Goal: Use online tool/utility: Utilize a website feature to perform a specific function

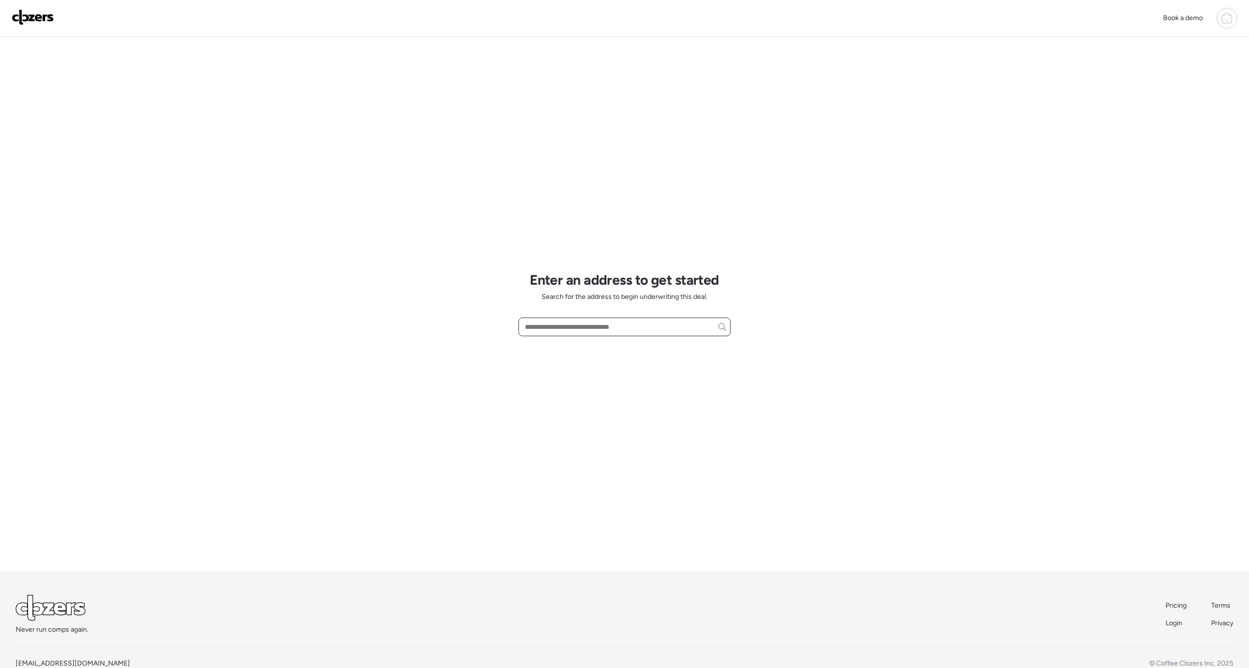
click at [560, 325] on input "text" at bounding box center [624, 327] width 203 height 14
paste input "**********"
type input "**********"
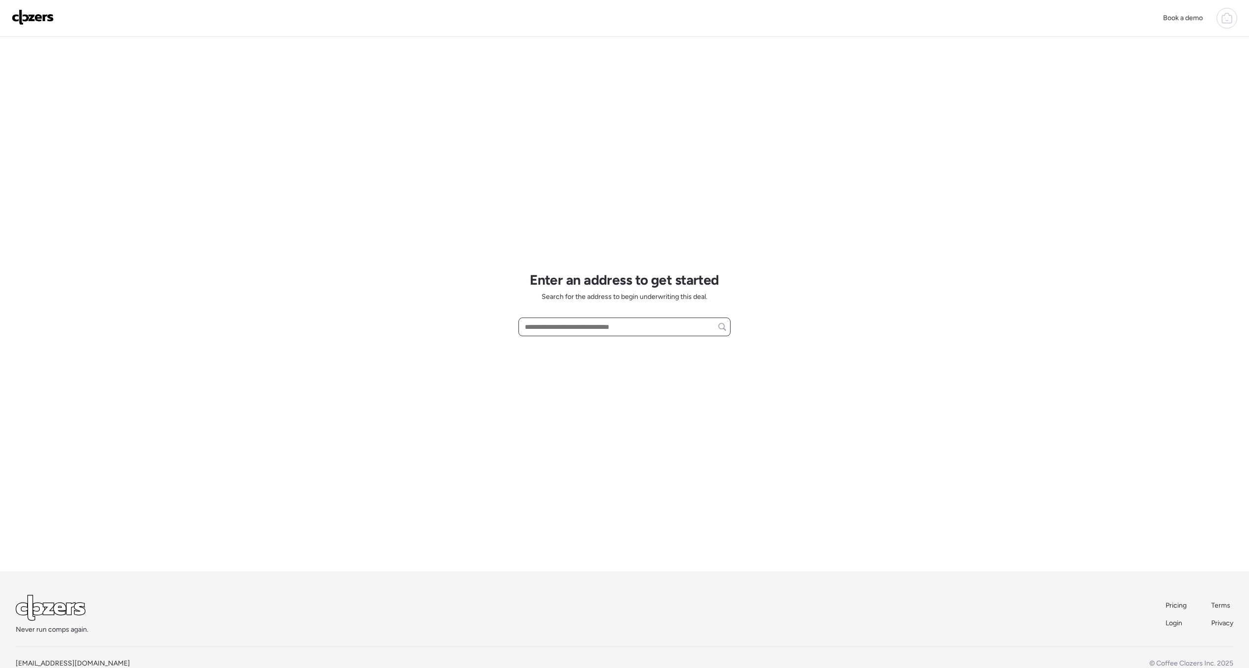
paste input "**********"
click at [593, 349] on span "4908 W Marco Polo Rd, Glendale, AZ, 85308" at bounding box center [581, 345] width 119 height 10
type input "**********"
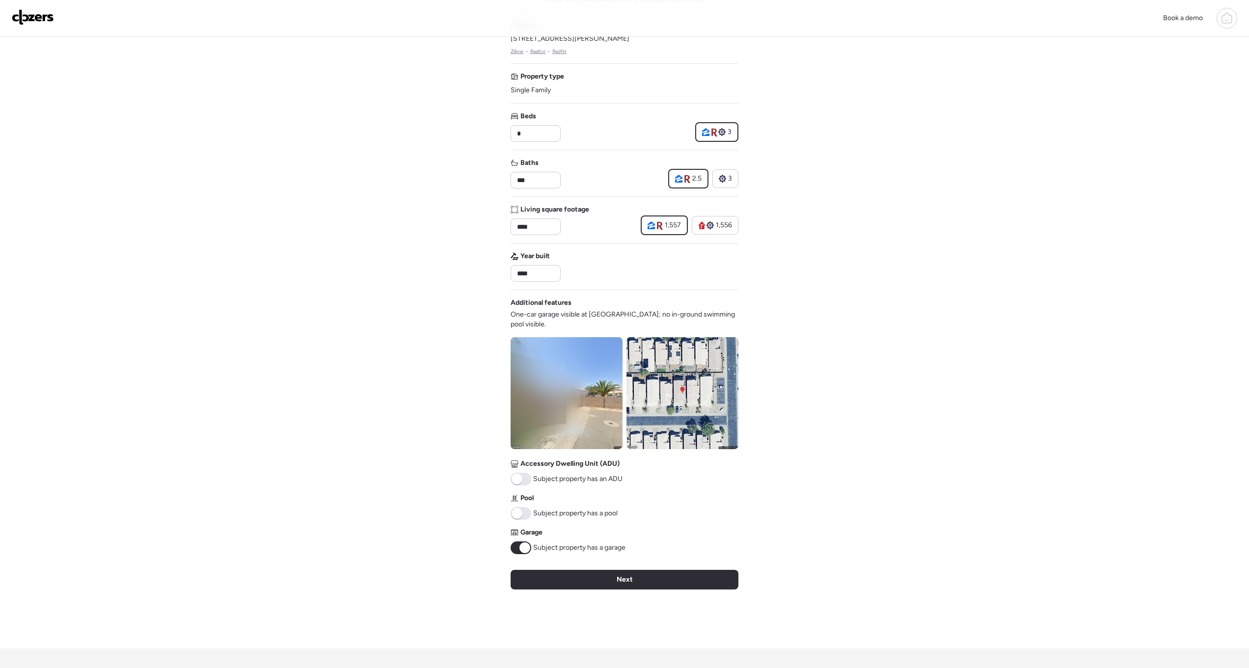
scroll to position [172, 0]
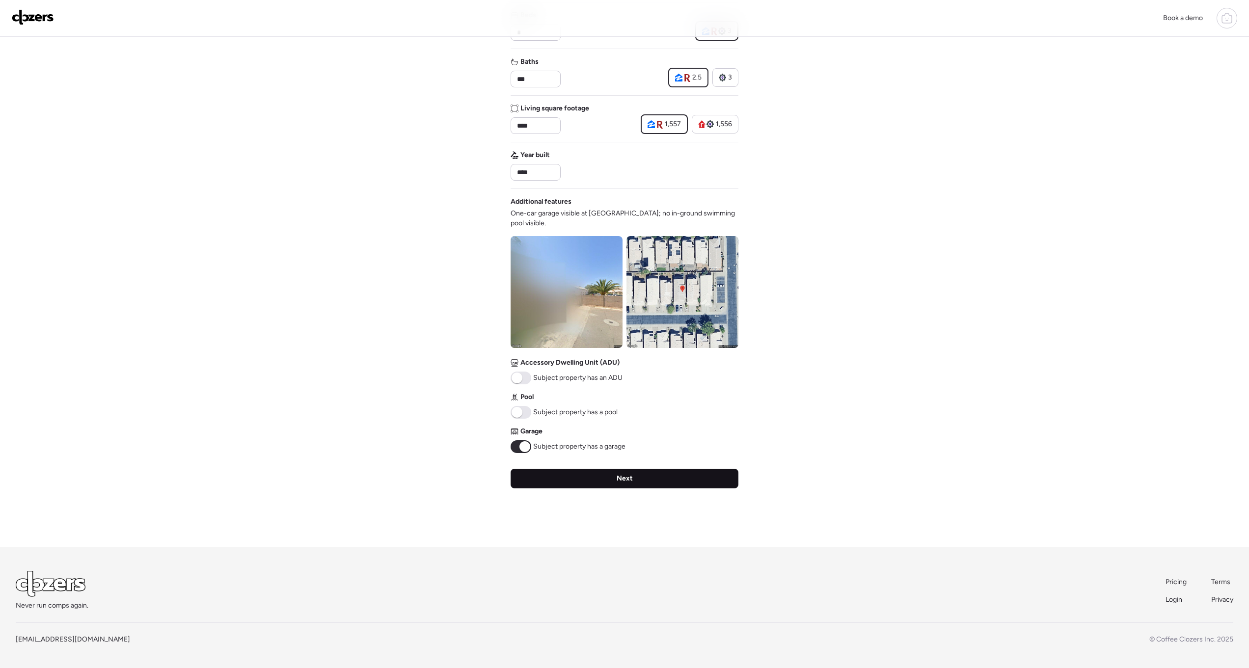
click at [609, 476] on div "Next" at bounding box center [624, 479] width 228 height 20
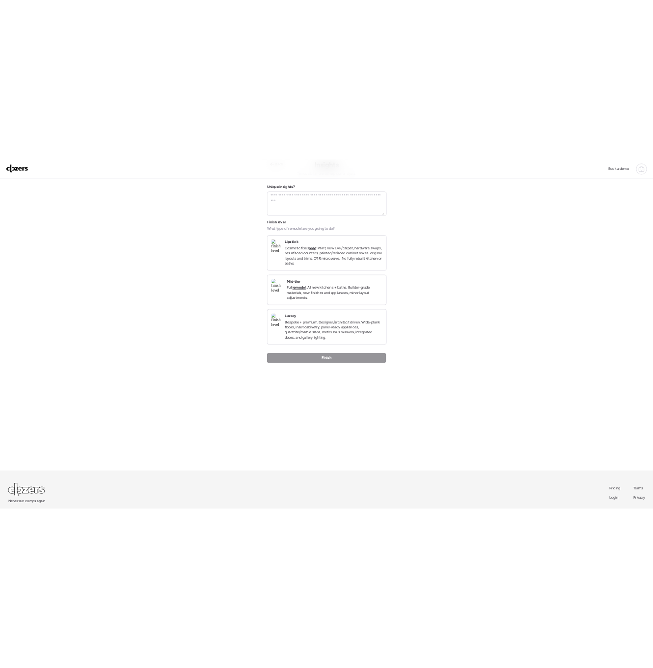
scroll to position [0, 0]
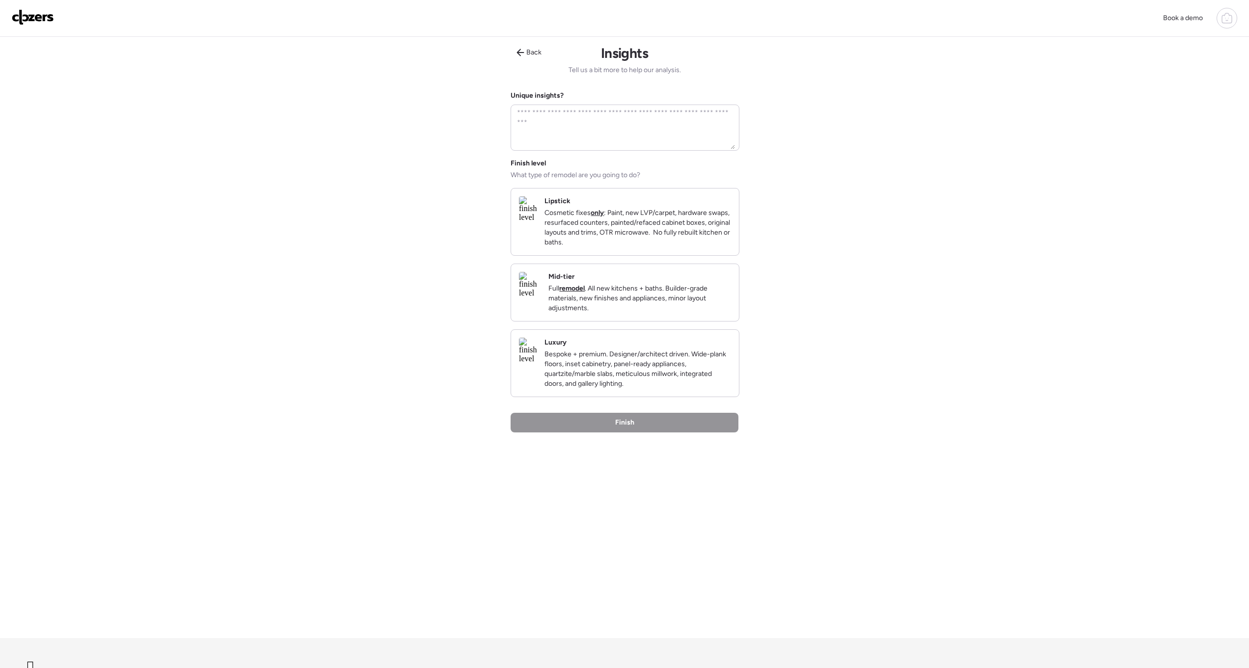
drag, startPoint x: 611, startPoint y: 237, endPoint x: 602, endPoint y: 258, distance: 22.4
click at [611, 237] on p "Cosmetic fixes only : Paint, new LVP/carpet, hardware swaps, resurfaced counter…" at bounding box center [637, 227] width 187 height 39
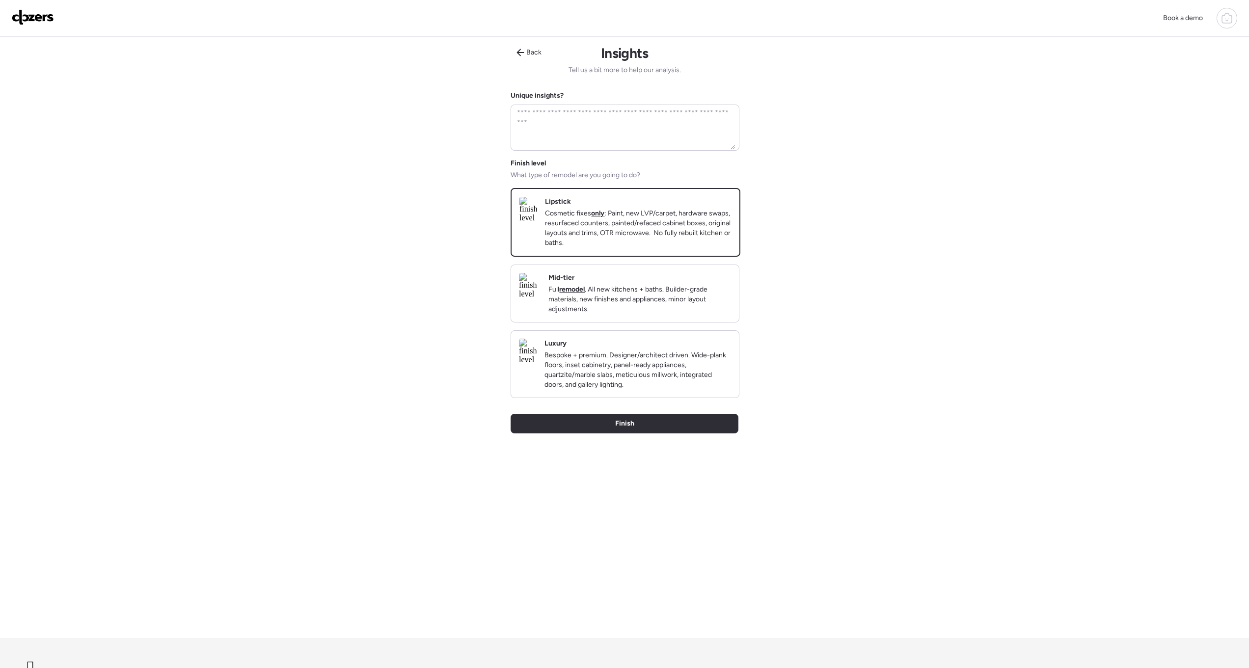
drag, startPoint x: 635, startPoint y: 438, endPoint x: 627, endPoint y: 439, distance: 8.0
click at [635, 433] on div "Finish" at bounding box center [624, 424] width 228 height 20
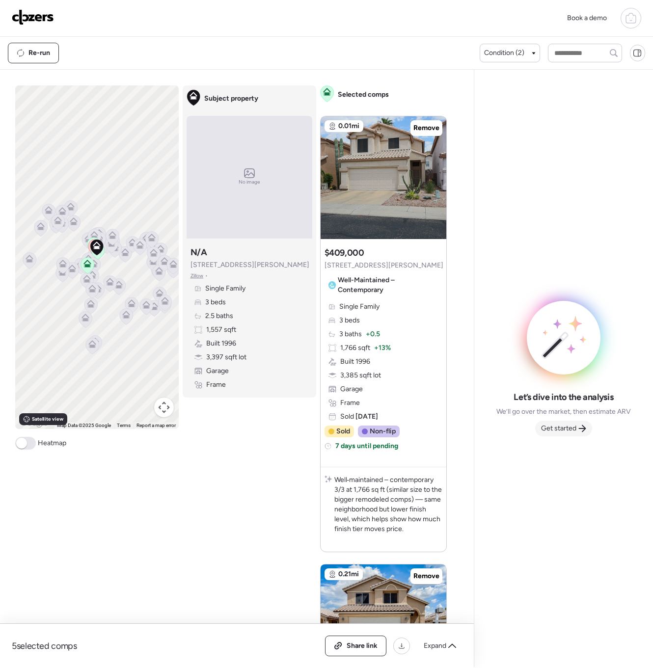
click at [556, 428] on span "Get started" at bounding box center [558, 429] width 35 height 10
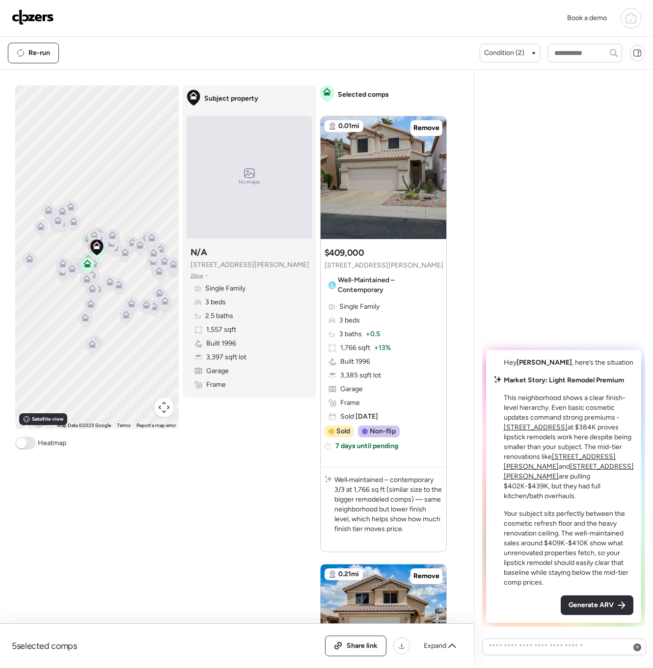
click at [611, 605] on span "Generate ARV" at bounding box center [590, 605] width 45 height 10
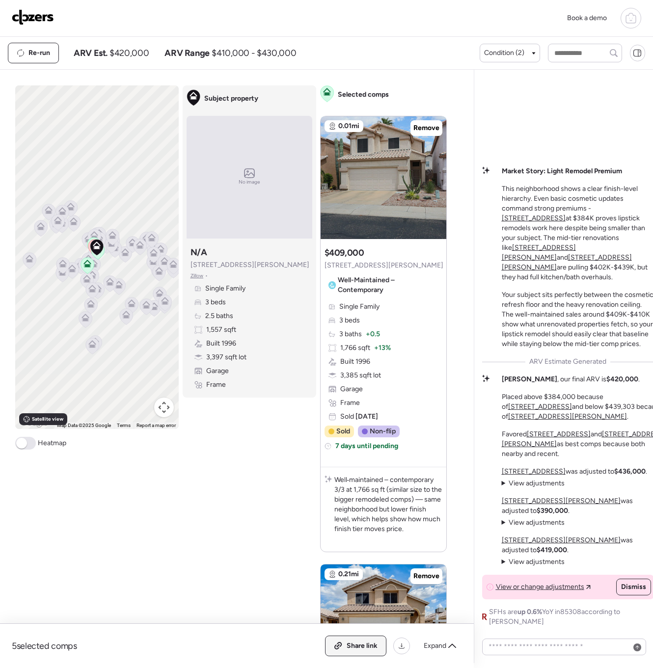
click at [369, 646] on span "Share link" at bounding box center [362, 646] width 31 height 10
drag, startPoint x: 50, startPoint y: 19, endPoint x: 66, endPoint y: 31, distance: 21.0
click at [50, 19] on img at bounding box center [33, 17] width 42 height 16
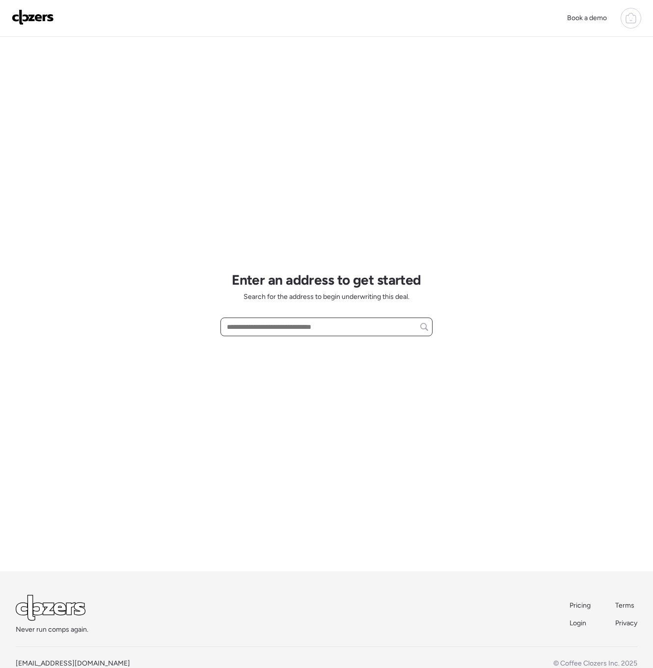
click at [266, 325] on input "text" at bounding box center [326, 327] width 203 height 14
paste input "**********"
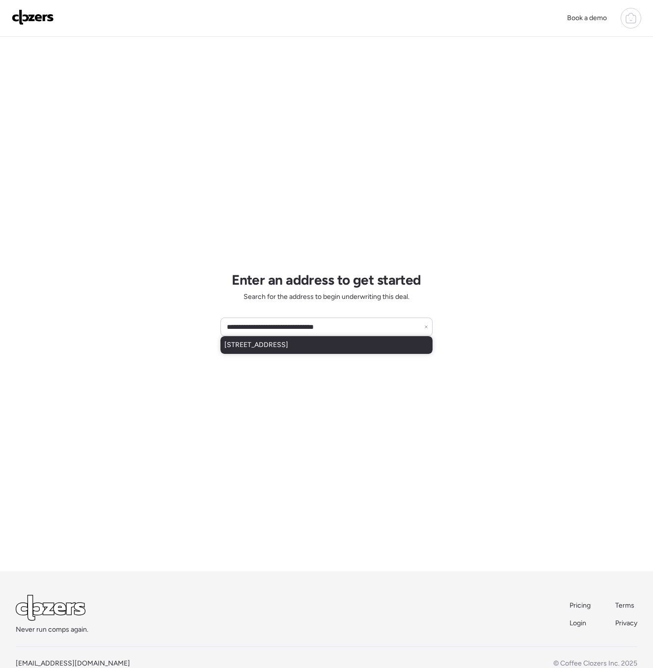
click at [288, 348] on span "4305 E Flower St, Phoenix, AZ, 85018" at bounding box center [256, 345] width 64 height 10
type input "**********"
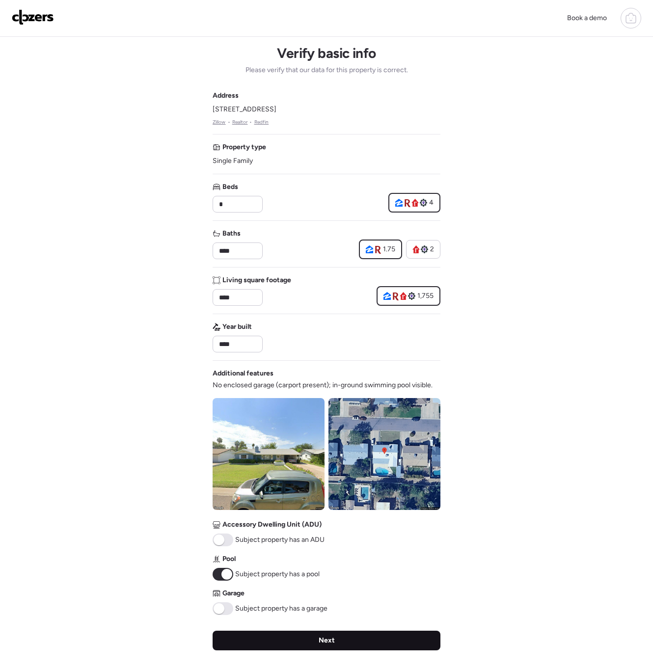
click at [285, 642] on div "Next" at bounding box center [327, 641] width 228 height 20
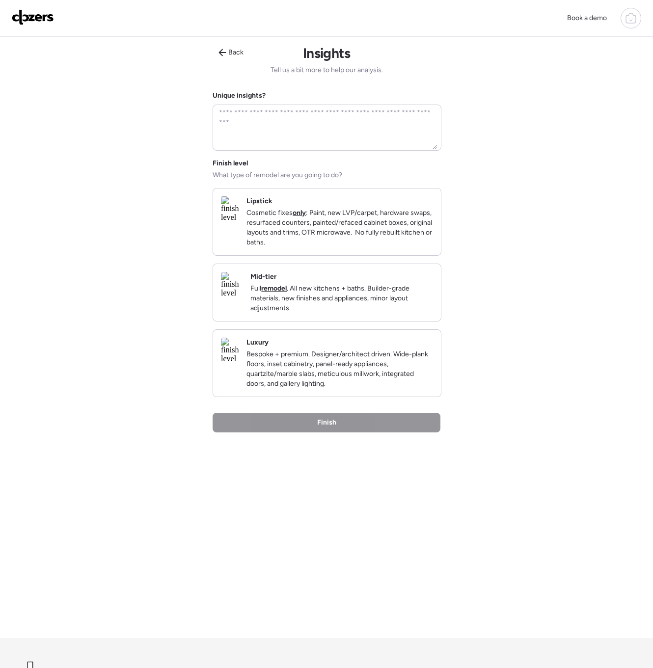
drag, startPoint x: 341, startPoint y: 254, endPoint x: 333, endPoint y: 272, distance: 20.0
click at [341, 247] on p "Cosmetic fixes only : Paint, new LVP/carpet, hardware swaps, resurfaced counter…" at bounding box center [339, 227] width 187 height 39
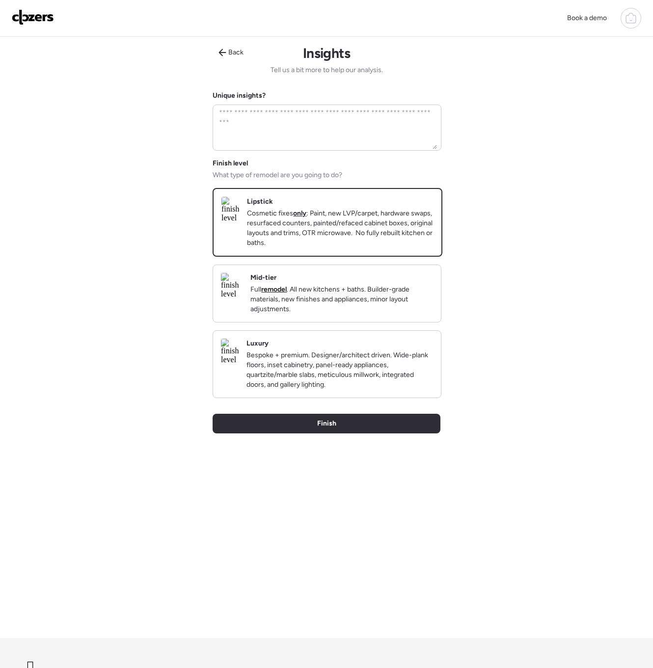
click at [328, 429] on span "Finish" at bounding box center [326, 424] width 19 height 10
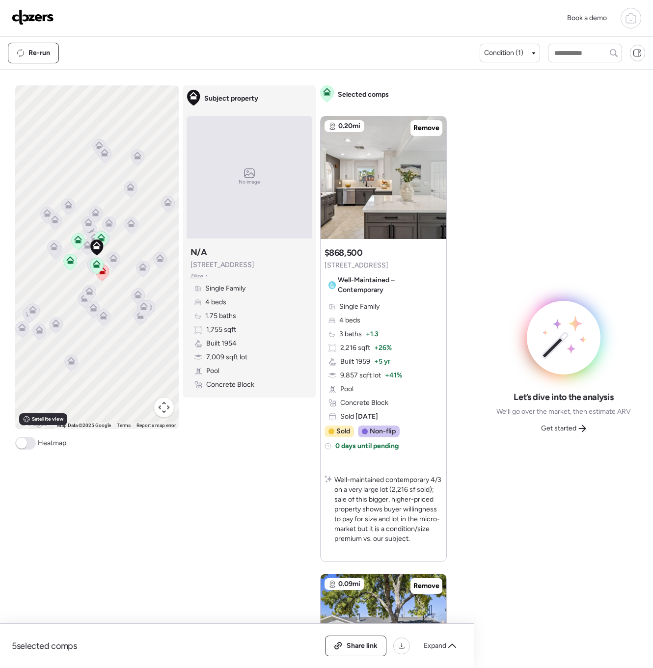
click at [565, 429] on span "Get started" at bounding box center [558, 429] width 35 height 10
click at [470, 429] on div "Comps list To activate drag with keyboard, press Alt + Enter. Once in keyboard …" at bounding box center [235, 366] width 470 height 593
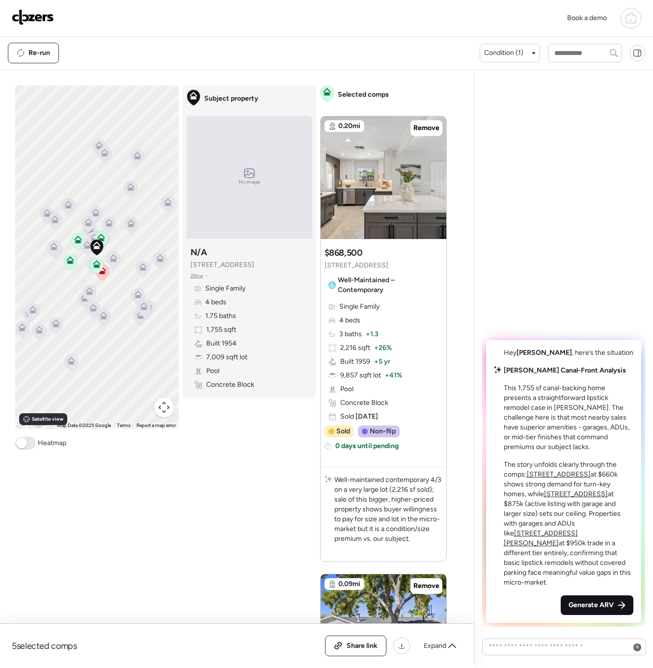
click at [591, 607] on span "Generate ARV" at bounding box center [590, 605] width 45 height 10
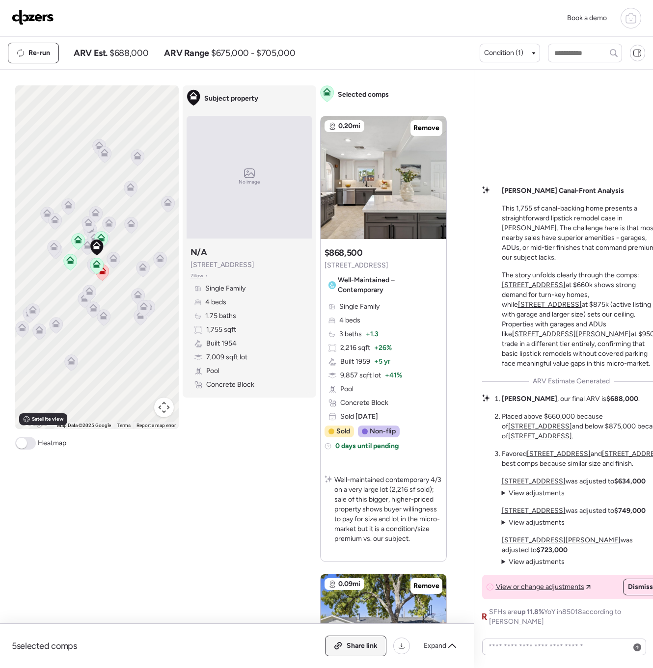
drag, startPoint x: 352, startPoint y: 650, endPoint x: 345, endPoint y: 647, distance: 8.4
click at [352, 650] on span "Share link" at bounding box center [362, 646] width 31 height 10
click at [42, 18] on img at bounding box center [33, 17] width 42 height 16
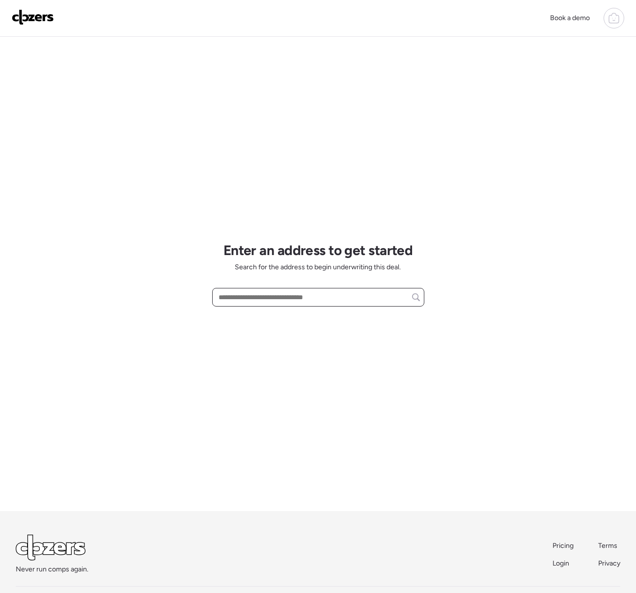
click at [229, 298] on input "text" at bounding box center [317, 298] width 203 height 14
paste input "**********"
click at [273, 318] on span "4990 S Bridal Vail Dr, Gilbert, AZ, 85298" at bounding box center [248, 316] width 64 height 10
type input "**********"
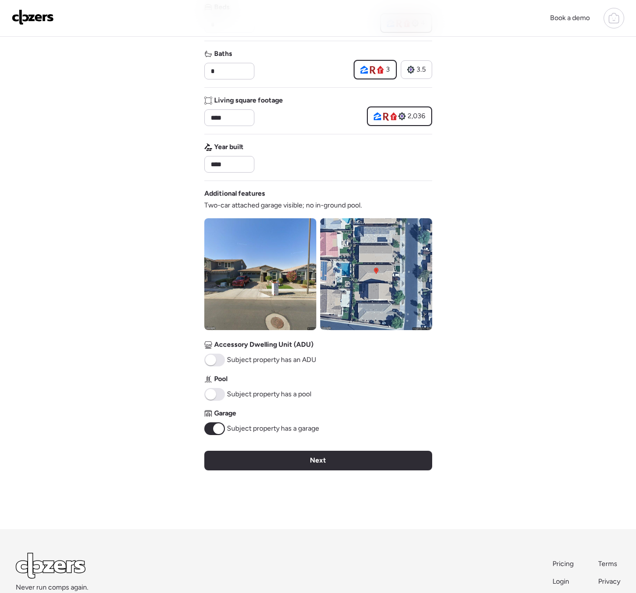
scroll to position [237, 0]
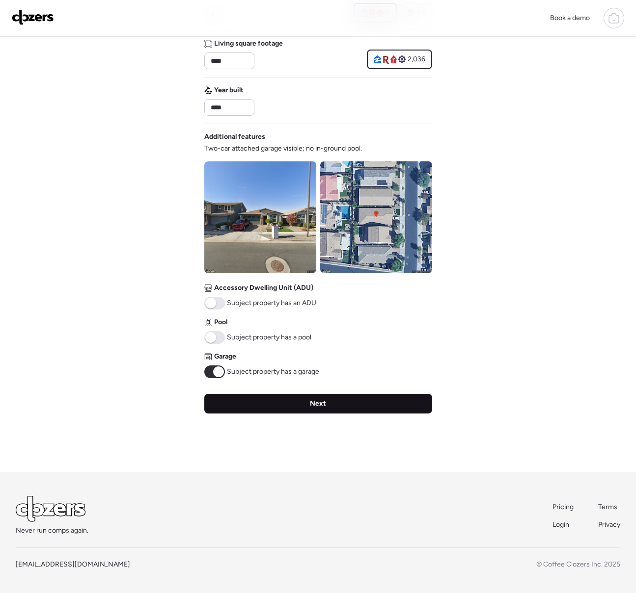
click at [242, 409] on div "Next" at bounding box center [318, 404] width 228 height 20
click at [242, 409] on div "Verify basic info Please verify that our data for this property is correct. Add…" at bounding box center [318, 136] width 228 height 672
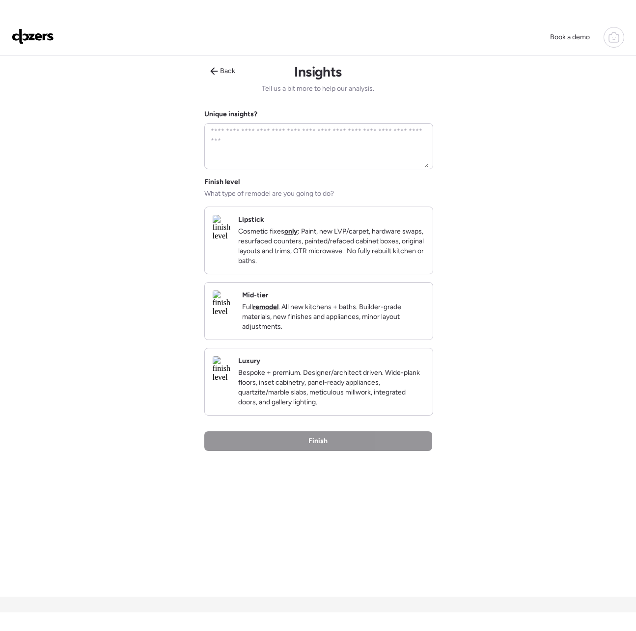
scroll to position [0, 0]
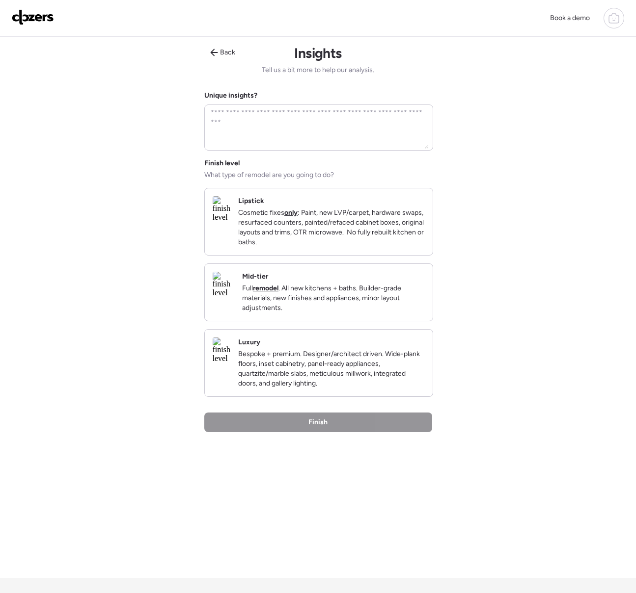
click at [381, 229] on p "Cosmetic fixes only : Paint, new LVP/carpet, hardware swaps, resurfaced counter…" at bounding box center [331, 227] width 187 height 39
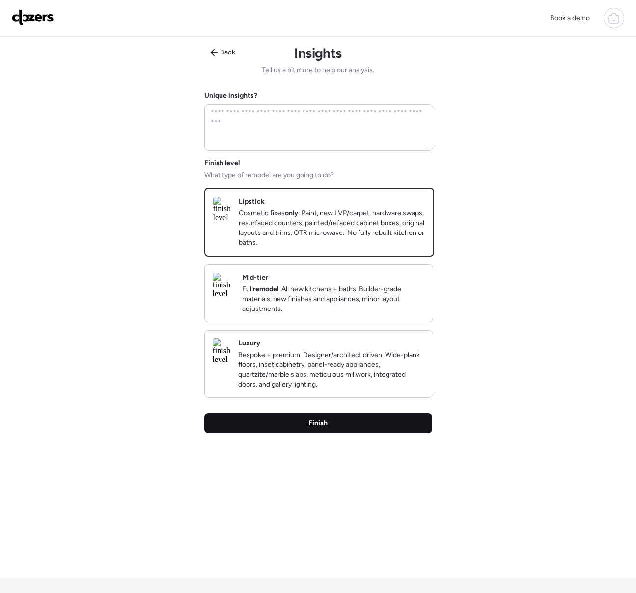
click at [354, 433] on div "Finish" at bounding box center [318, 424] width 228 height 20
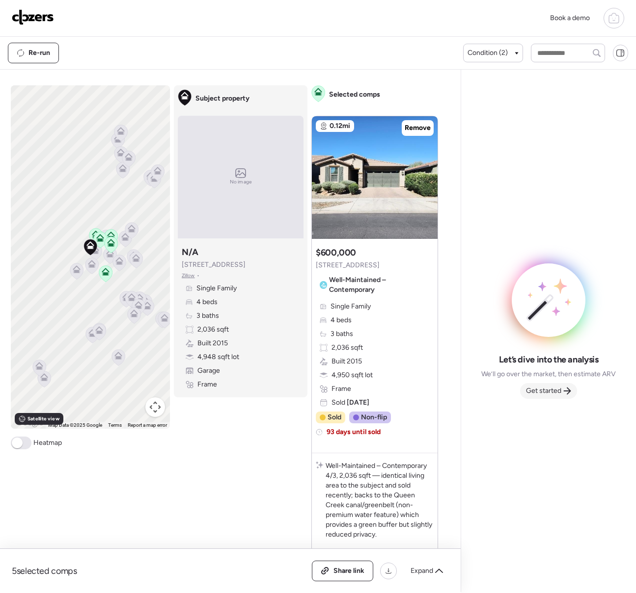
click at [540, 392] on span "Get started" at bounding box center [543, 391] width 35 height 10
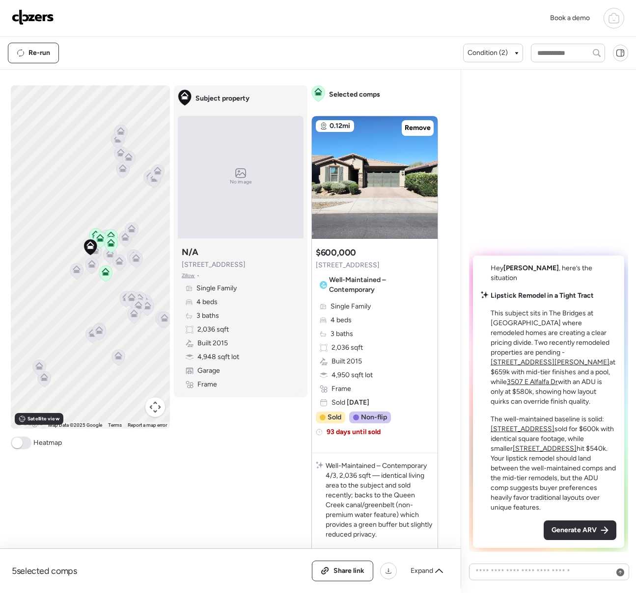
click at [574, 530] on span "Generate ARV" at bounding box center [573, 531] width 45 height 10
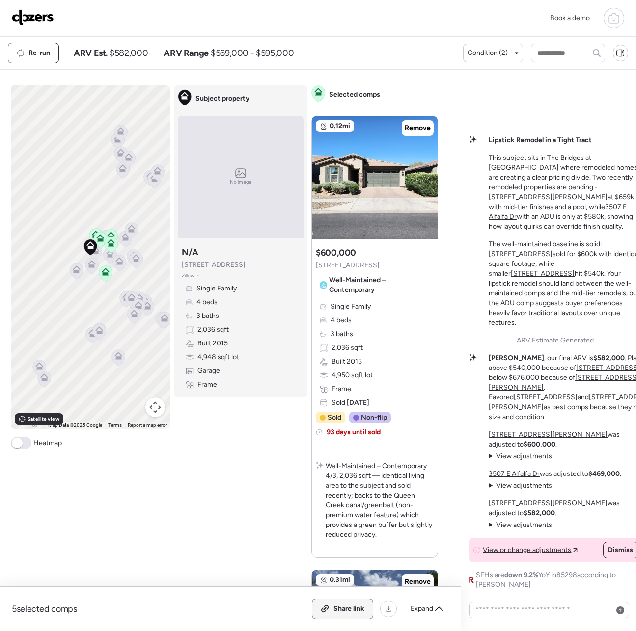
click at [361, 593] on span "Share link" at bounding box center [348, 609] width 31 height 10
click at [47, 19] on img at bounding box center [33, 17] width 42 height 16
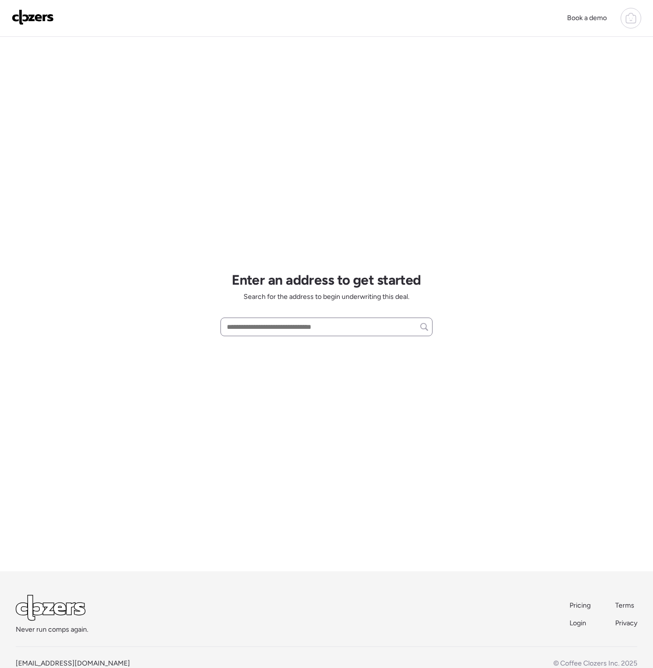
scroll to position [1, 0]
click at [236, 326] on input "text" at bounding box center [326, 326] width 203 height 14
paste input "**********"
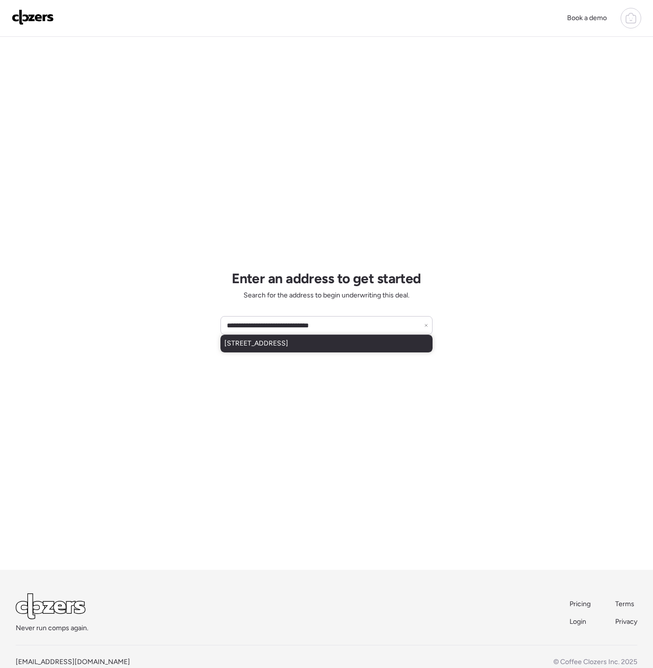
click at [288, 342] on span "[STREET_ADDRESS]" at bounding box center [256, 344] width 64 height 10
type input "**********"
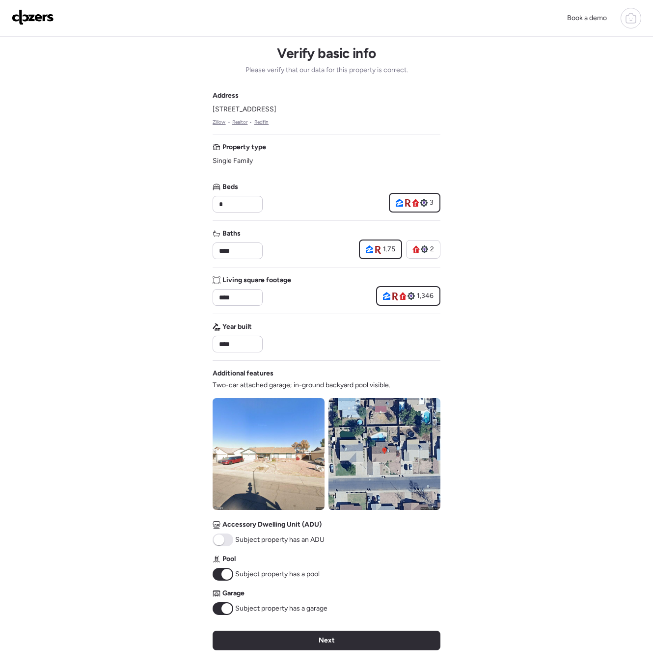
click at [292, 637] on div "Next" at bounding box center [327, 641] width 228 height 20
click at [292, 637] on div "Verify basic info Please verify that our data for this property is correct. Add…" at bounding box center [327, 373] width 228 height 672
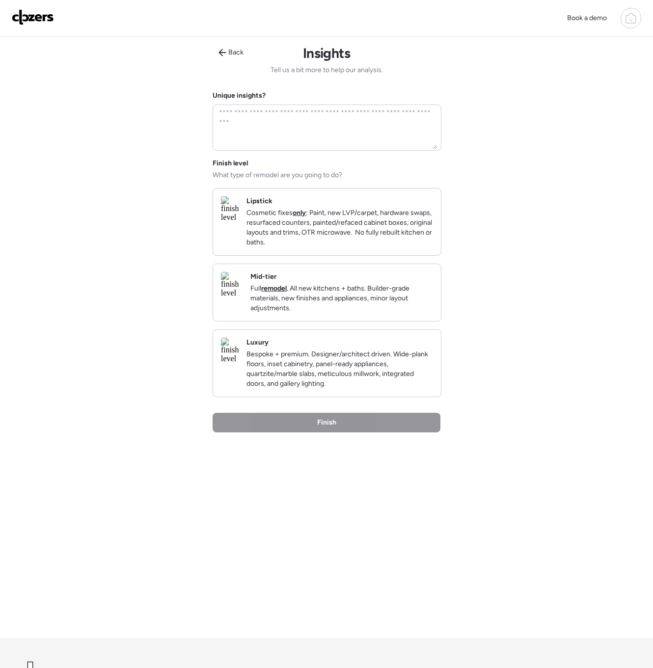
click at [349, 244] on p "Cosmetic fixes only : Paint, new LVP/carpet, hardware swaps, resurfaced counter…" at bounding box center [339, 227] width 187 height 39
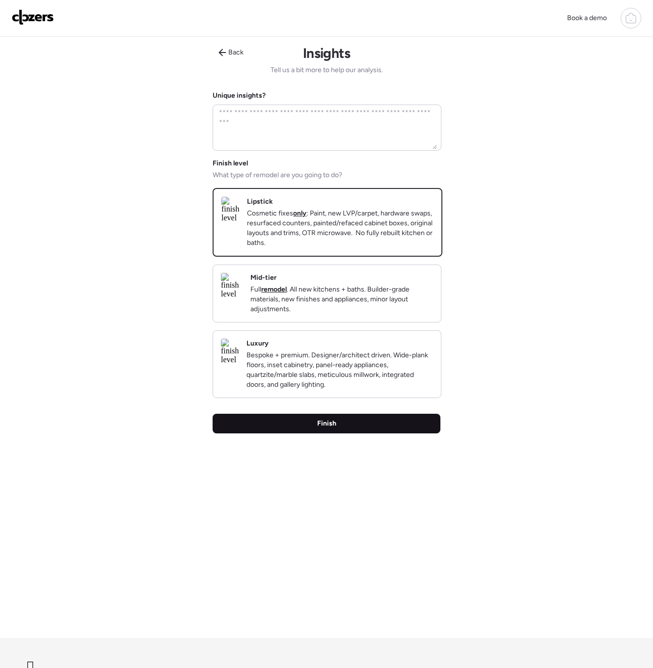
drag, startPoint x: 295, startPoint y: 441, endPoint x: 300, endPoint y: 437, distance: 6.7
click at [295, 433] on div "Finish" at bounding box center [327, 424] width 228 height 20
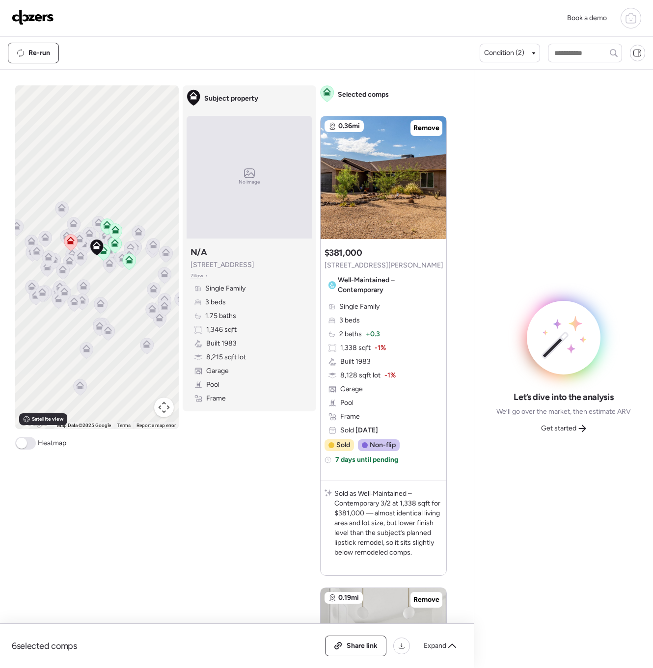
click at [563, 431] on span "Get started" at bounding box center [558, 429] width 35 height 10
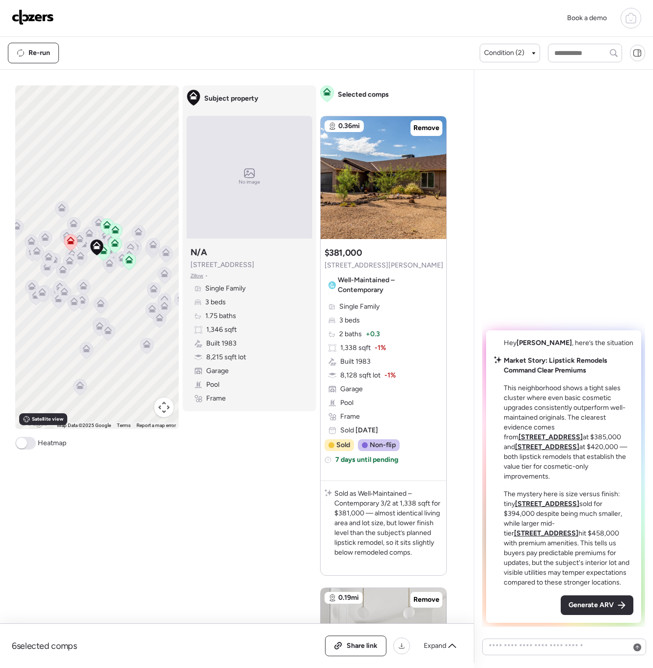
click at [586, 608] on span "Generate ARV" at bounding box center [590, 605] width 45 height 10
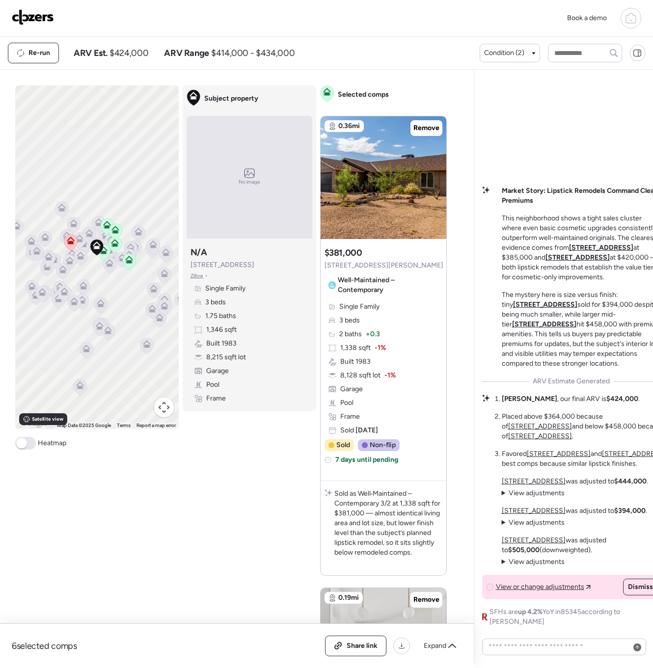
click at [49, 659] on div "6 selected comps All (6) ARV (6) As-is (0) Share link Expand" at bounding box center [237, 646] width 474 height 44
drag, startPoint x: 243, startPoint y: 643, endPoint x: 238, endPoint y: 638, distance: 6.9
click at [243, 643] on div "6 selected comps All (6) ARV (6) As-is (0) Share link Expand" at bounding box center [237, 646] width 450 height 21
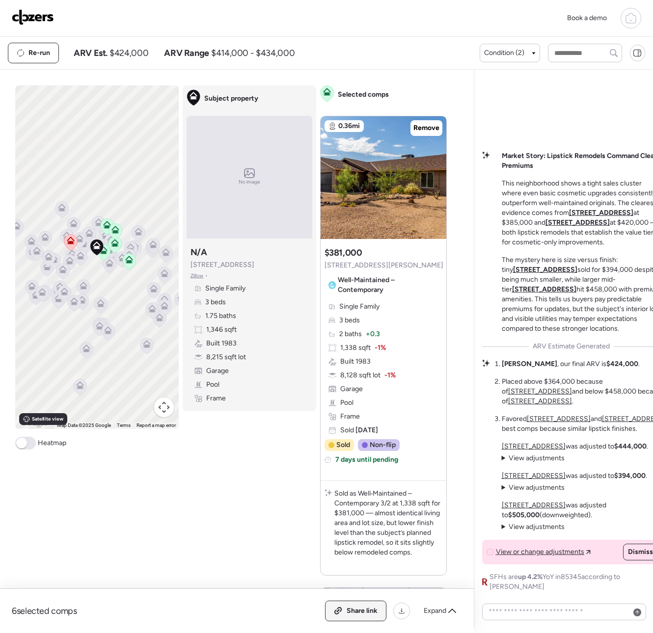
click at [356, 614] on span "Share link" at bounding box center [362, 611] width 31 height 10
click at [33, 20] on img at bounding box center [33, 17] width 42 height 16
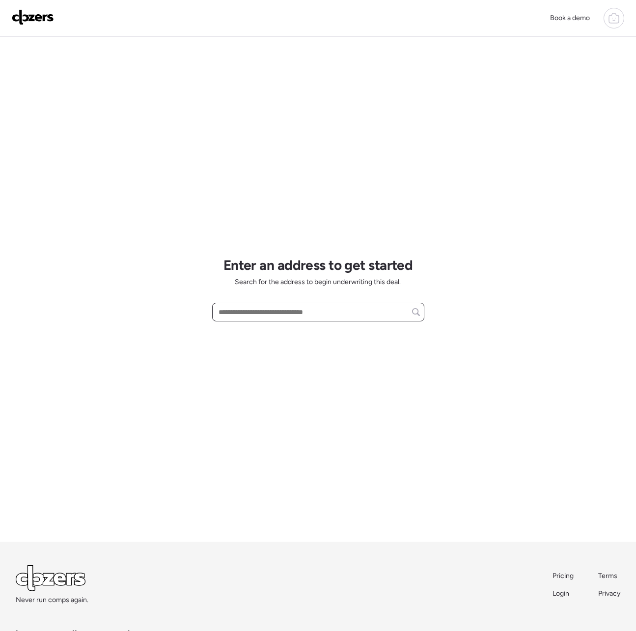
click at [236, 312] on input "text" at bounding box center [317, 312] width 203 height 14
paste input "**********"
click at [260, 333] on span "[STREET_ADDRESS][PERSON_NAME]" at bounding box center [275, 330] width 119 height 10
type input "**********"
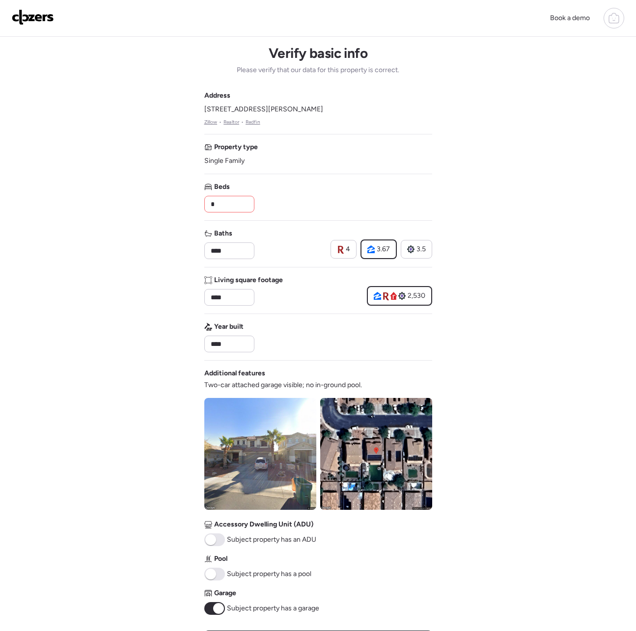
click at [223, 206] on input "*" at bounding box center [229, 204] width 41 height 14
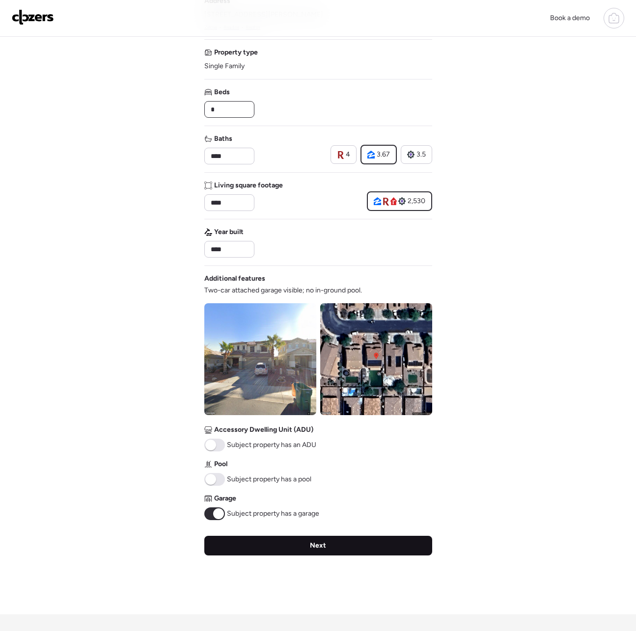
type input "*"
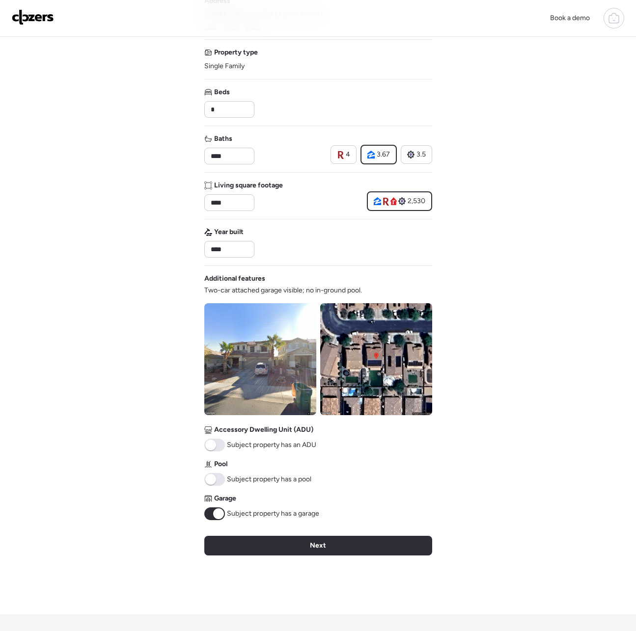
click at [228, 550] on div "Next" at bounding box center [318, 546] width 228 height 20
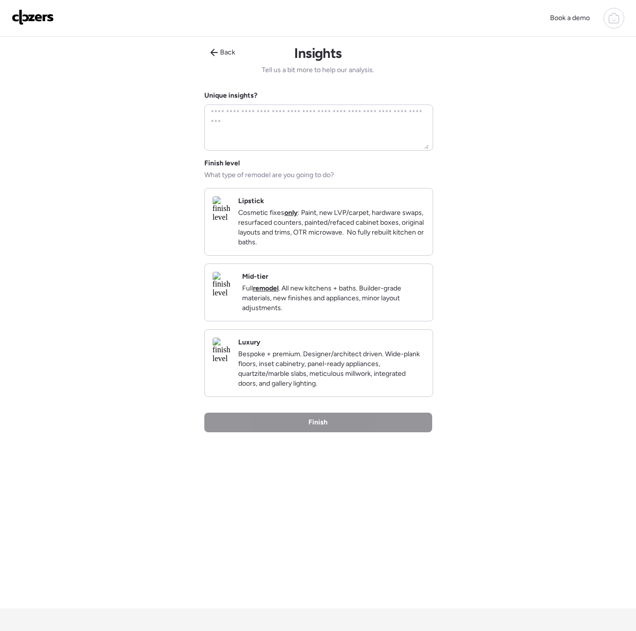
click at [318, 243] on p "Cosmetic fixes only : Paint, new LVP/carpet, hardware swaps, resurfaced counter…" at bounding box center [331, 227] width 187 height 39
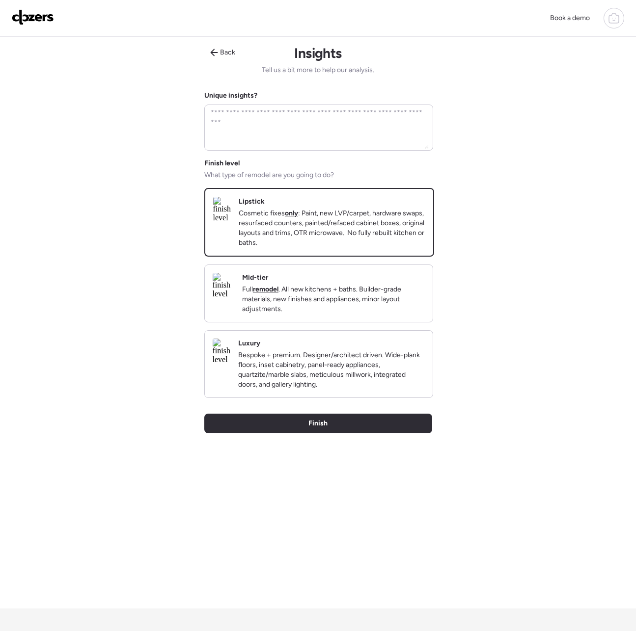
drag, startPoint x: 304, startPoint y: 438, endPoint x: 292, endPoint y: 430, distance: 14.6
click at [304, 433] on div "Finish" at bounding box center [318, 424] width 228 height 20
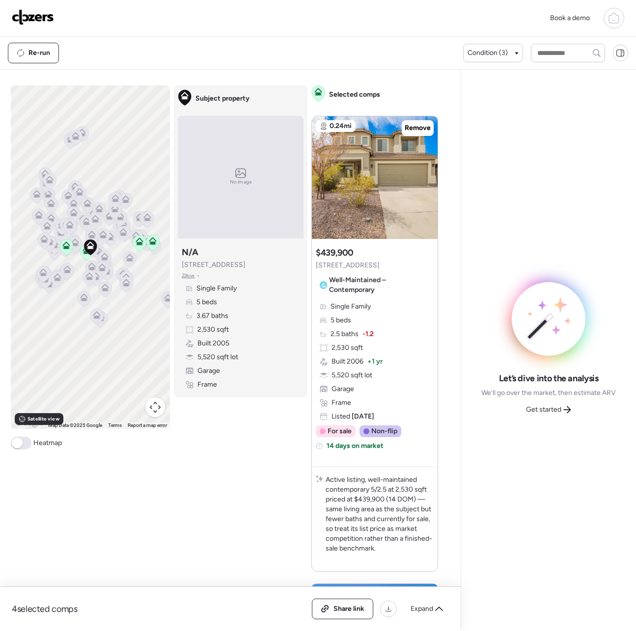
click at [564, 410] on icon at bounding box center [566, 409] width 7 height 7
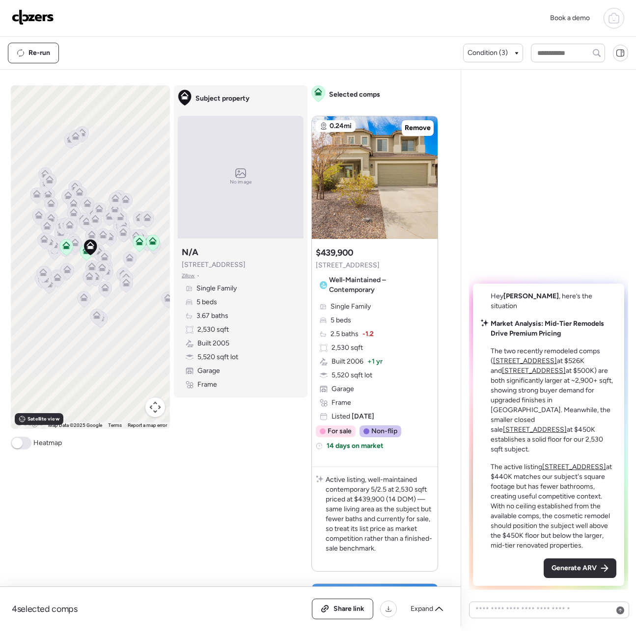
click at [553, 563] on span "Generate ARV" at bounding box center [573, 568] width 45 height 10
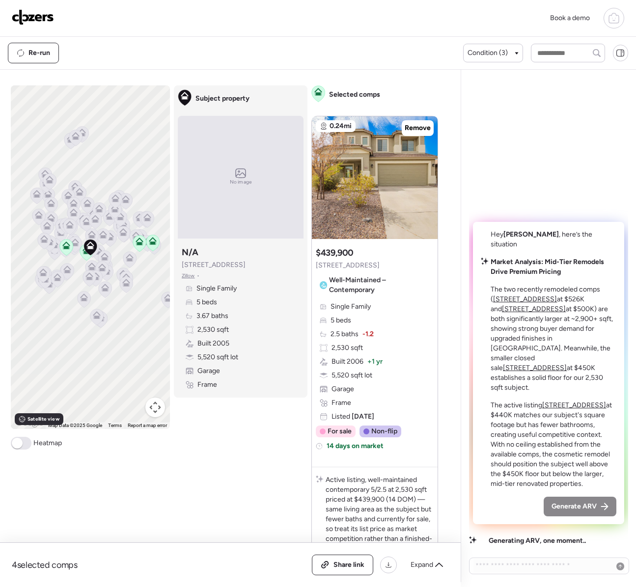
click at [586, 503] on span "Generate ARV" at bounding box center [573, 507] width 45 height 10
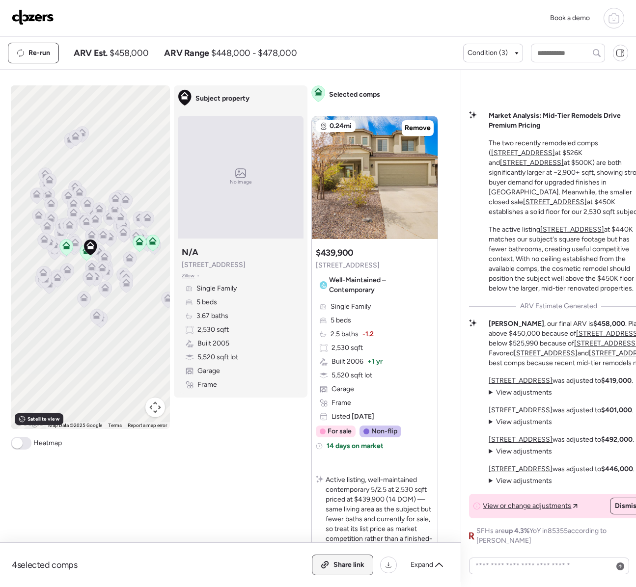
click at [361, 561] on span "Share link" at bounding box center [348, 565] width 31 height 10
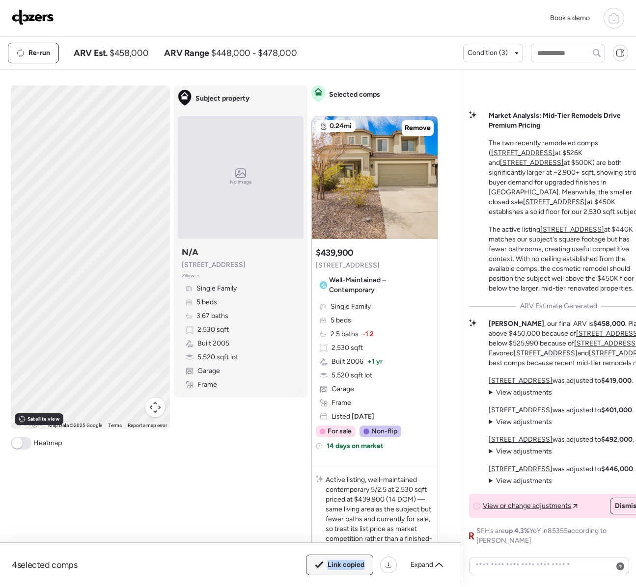
click at [360, 561] on span "Link copied" at bounding box center [345, 565] width 37 height 10
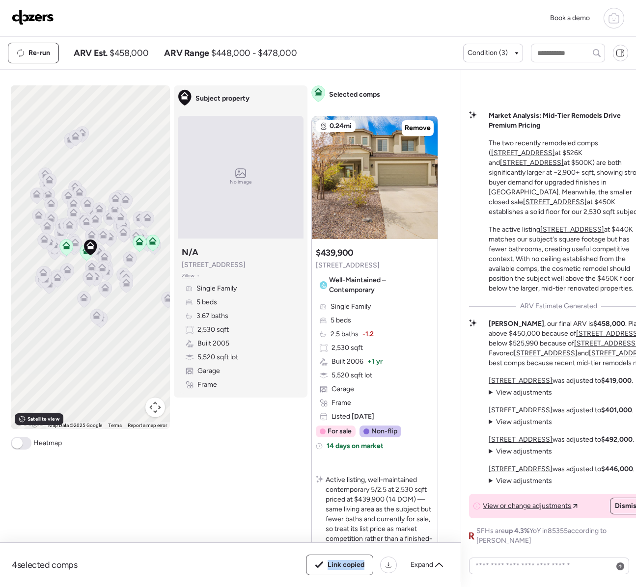
click at [46, 19] on img at bounding box center [33, 17] width 42 height 16
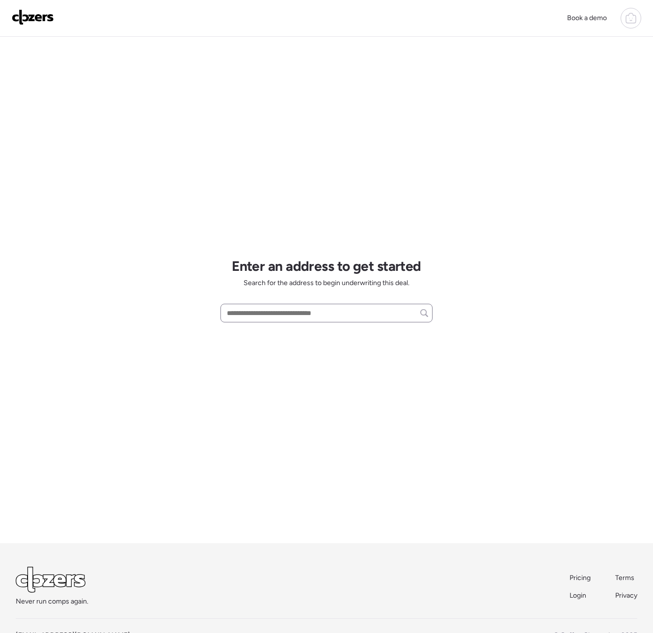
click at [232, 313] on input "text" at bounding box center [326, 313] width 203 height 14
paste input "**********"
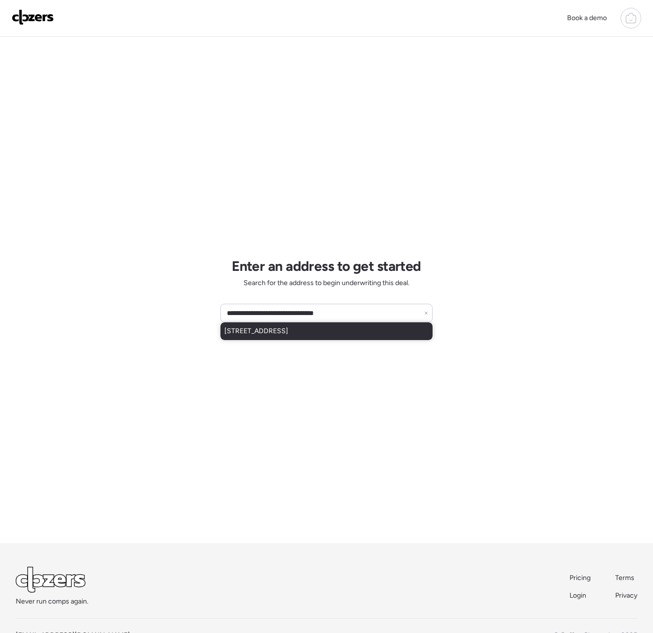
click at [288, 333] on span "6607 N 60th Ave, Glendale, AZ, 85301" at bounding box center [256, 331] width 64 height 10
type input "**********"
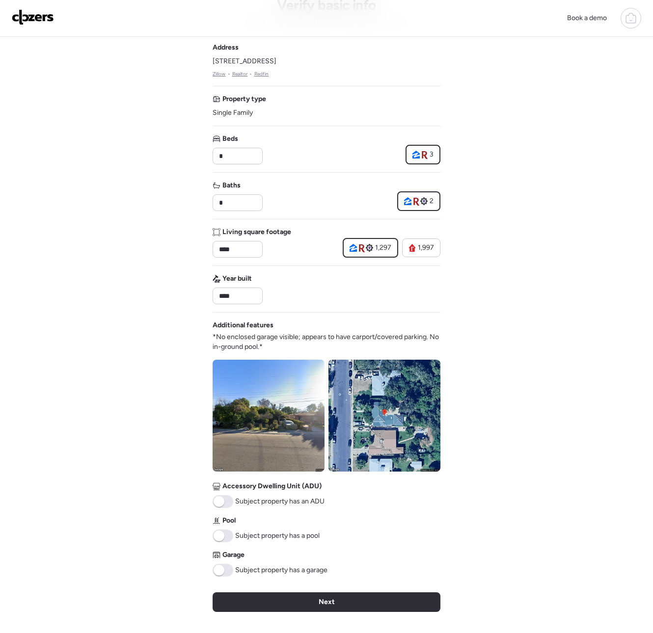
scroll to position [55, 0]
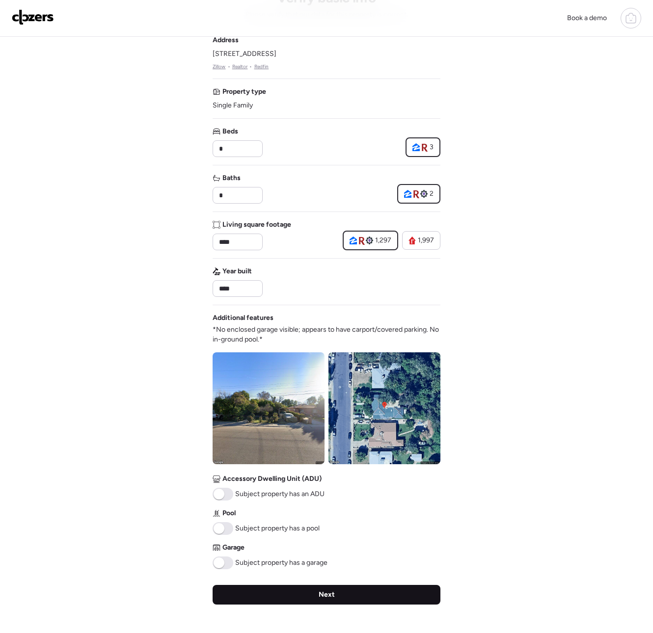
drag, startPoint x: 251, startPoint y: 586, endPoint x: 251, endPoint y: 592, distance: 6.4
click at [251, 586] on div "Next" at bounding box center [327, 595] width 228 height 20
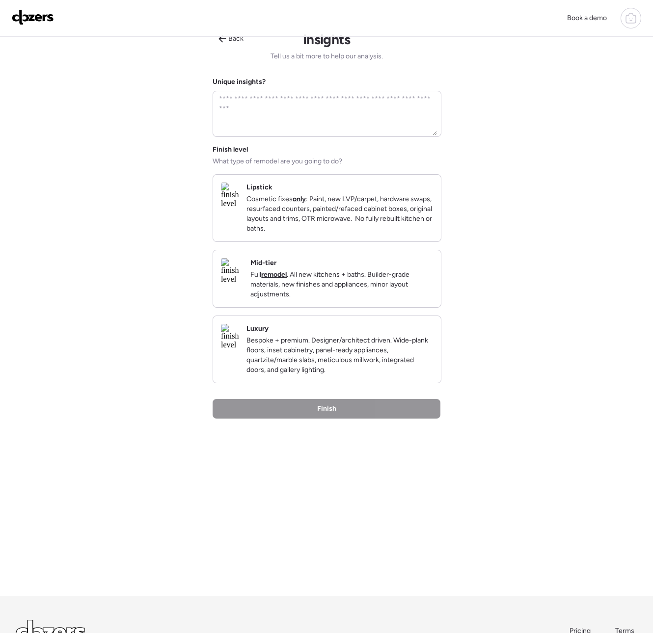
scroll to position [0, 0]
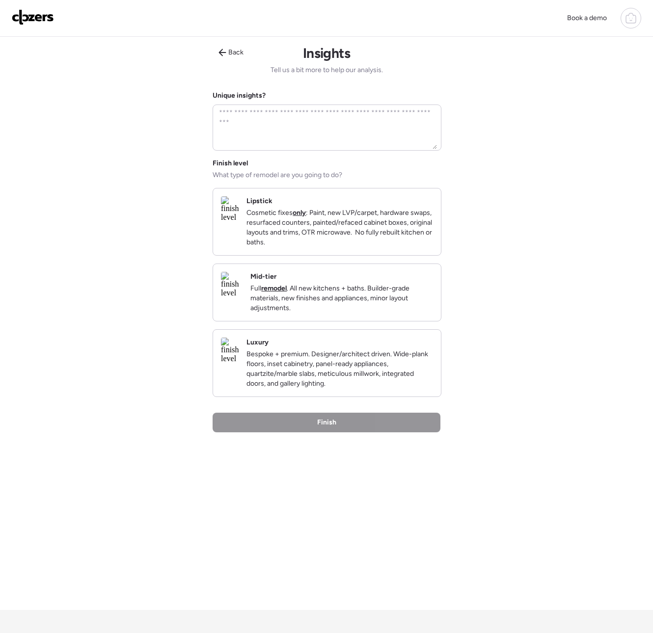
click at [294, 244] on p "Cosmetic fixes only : Paint, new LVP/carpet, hardware swaps, resurfaced counter…" at bounding box center [339, 227] width 187 height 39
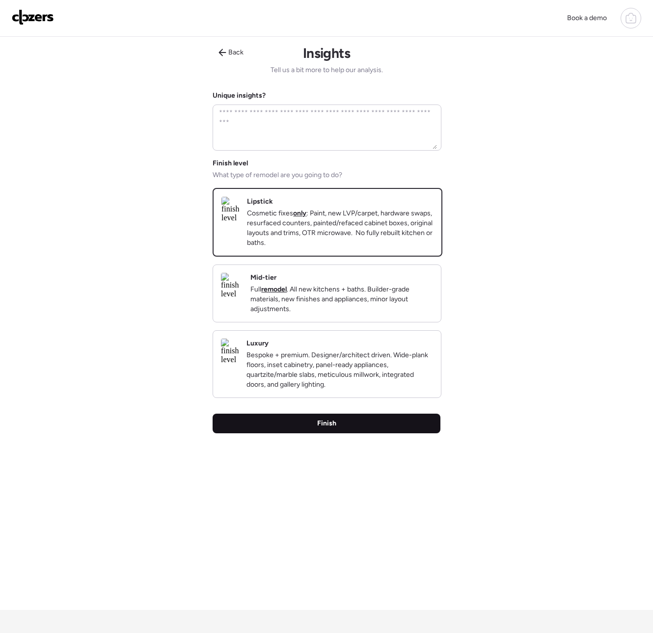
click at [326, 429] on span "Finish" at bounding box center [326, 424] width 19 height 10
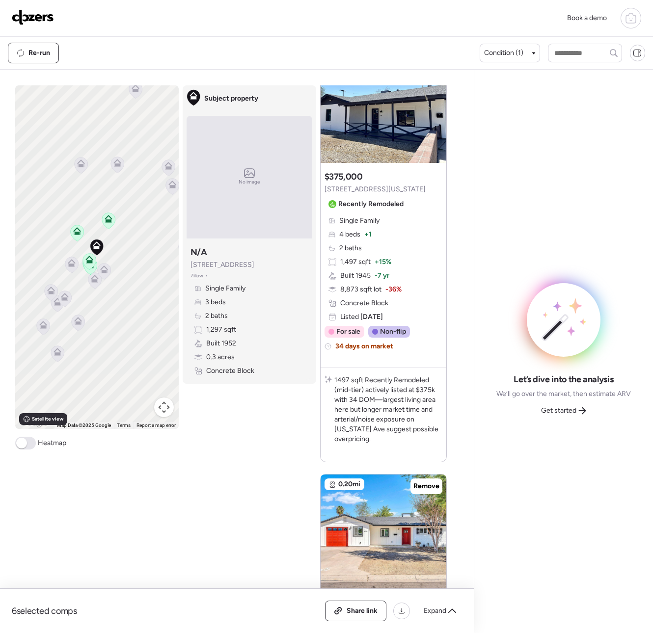
scroll to position [512, 0]
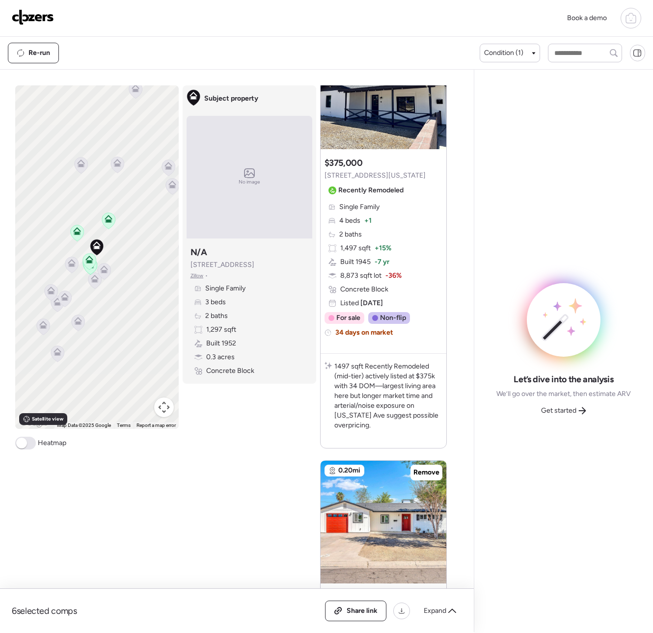
click at [563, 406] on span "Get started" at bounding box center [558, 411] width 35 height 10
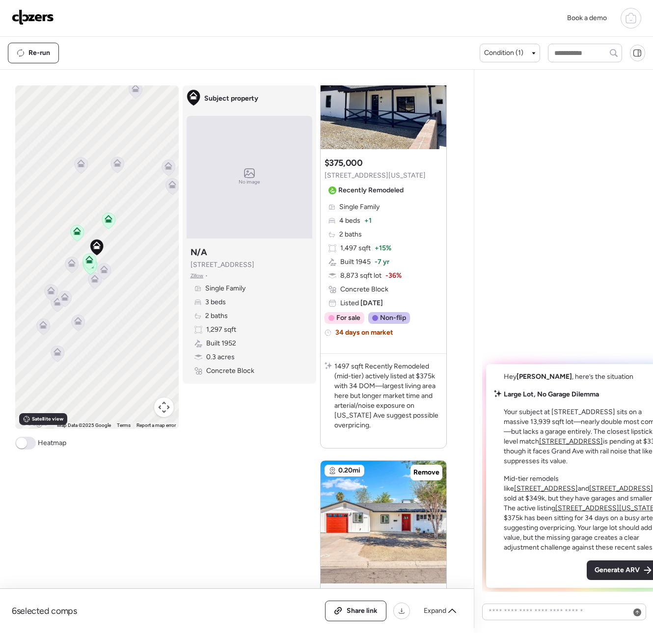
drag, startPoint x: 572, startPoint y: 572, endPoint x: 509, endPoint y: 563, distance: 64.6
click at [594, 572] on span "Generate ARV" at bounding box center [616, 570] width 45 height 10
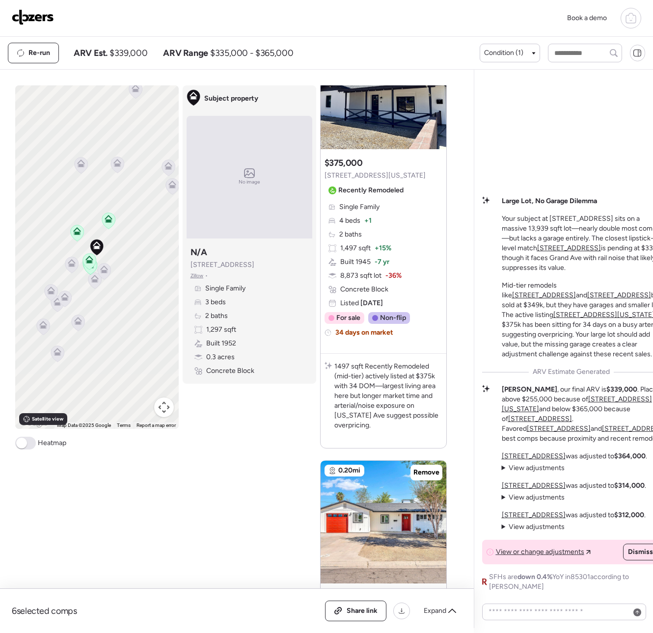
click at [359, 599] on div "6 selected comps All (6) ARV (6) As-is (0) Share link Expand" at bounding box center [237, 611] width 474 height 44
click at [355, 607] on span "Share link" at bounding box center [362, 611] width 31 height 10
click at [35, 17] on img at bounding box center [33, 17] width 42 height 16
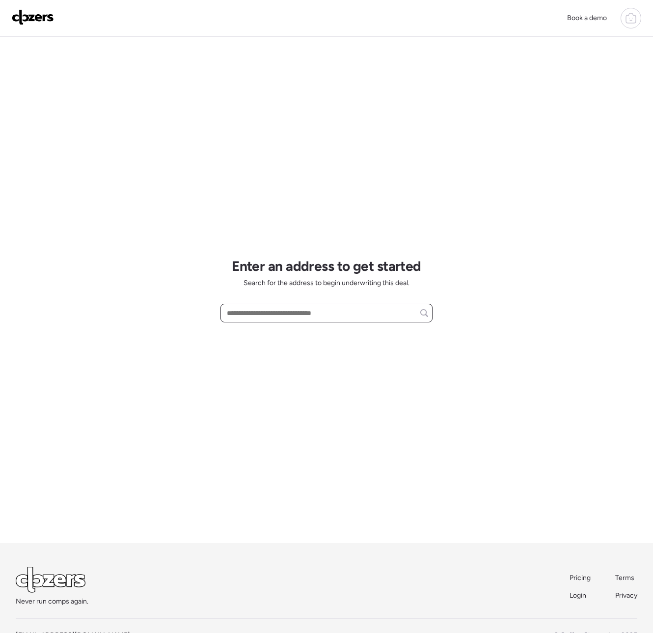
click at [252, 310] on input "text" at bounding box center [326, 313] width 203 height 14
paste input "**********"
click at [276, 334] on span "4602 W Orchid Ln, Glendale, AZ, 85302" at bounding box center [256, 331] width 64 height 10
type input "**********"
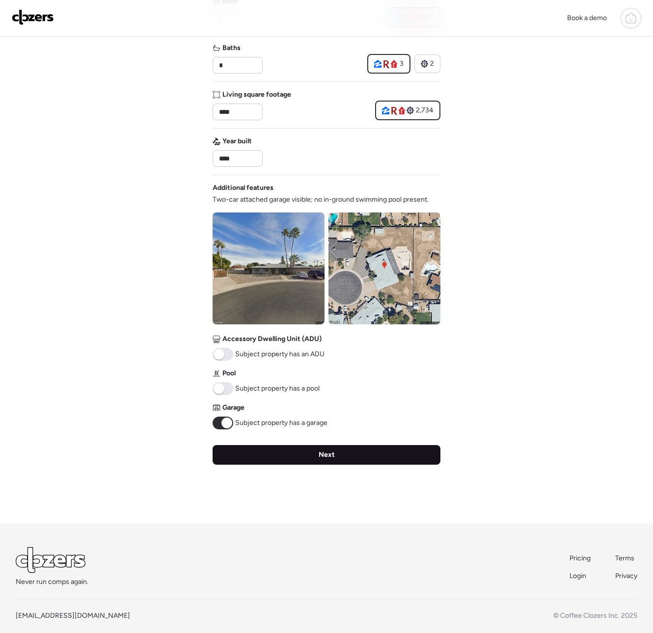
click at [264, 454] on div "Next" at bounding box center [327, 455] width 228 height 20
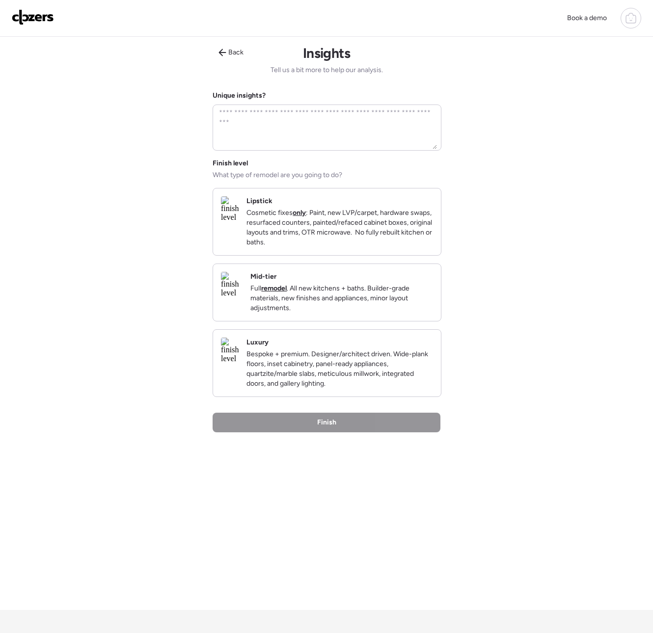
click at [313, 224] on p "Cosmetic fixes only : Paint, new LVP/carpet, hardware swaps, resurfaced counter…" at bounding box center [339, 227] width 187 height 39
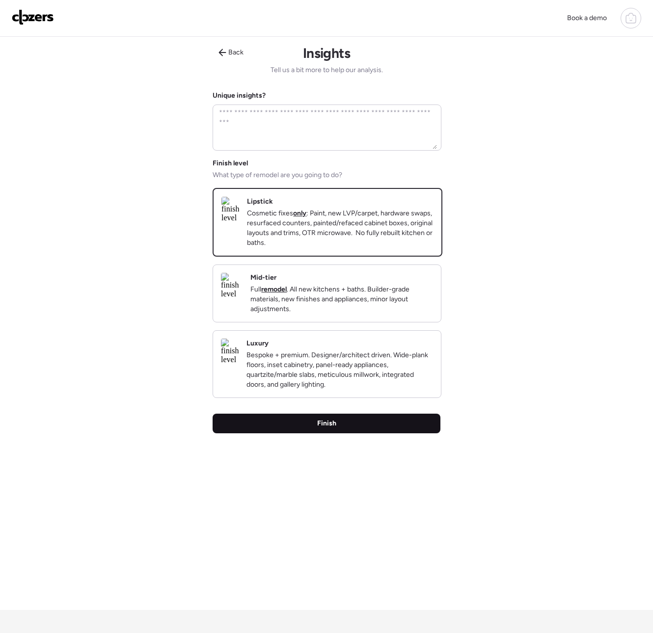
click at [300, 433] on div "Finish" at bounding box center [327, 424] width 228 height 20
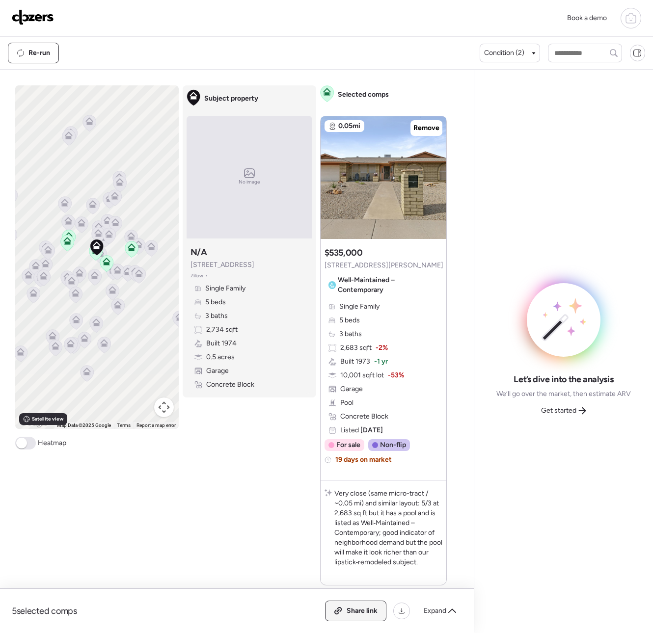
click at [345, 604] on div "Share link" at bounding box center [355, 611] width 60 height 20
click at [569, 409] on span "Get started" at bounding box center [558, 411] width 35 height 10
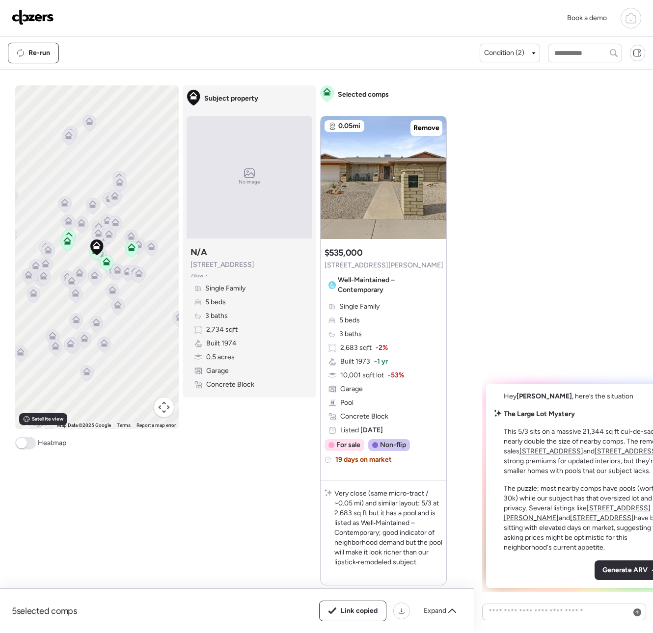
click at [594, 563] on div "Generate ARV" at bounding box center [630, 571] width 73 height 20
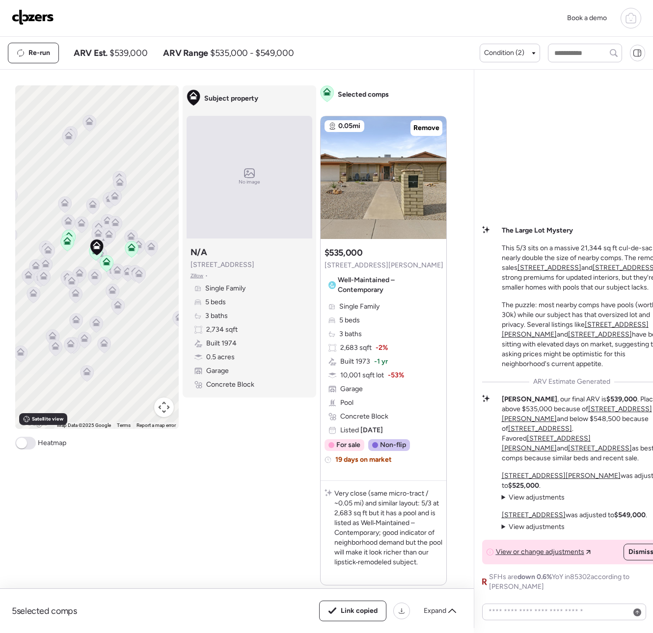
click at [45, 16] on img at bounding box center [33, 17] width 42 height 16
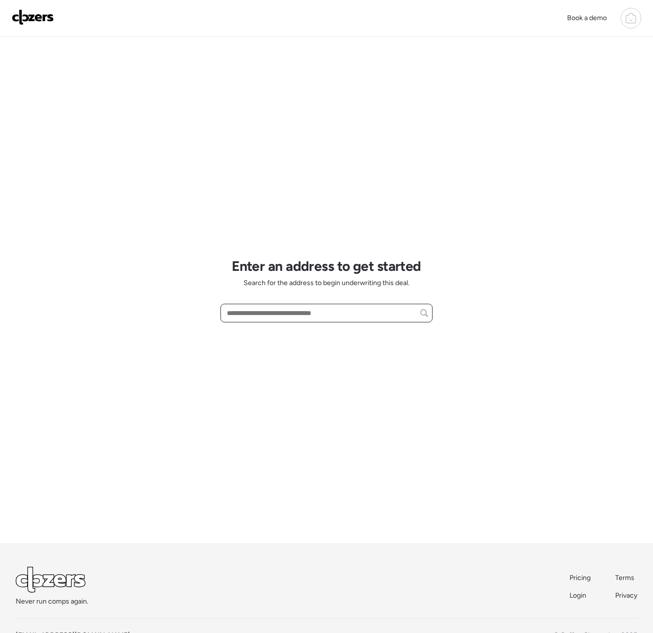
click at [247, 315] on input "text" at bounding box center [326, 313] width 203 height 14
paste input "**********"
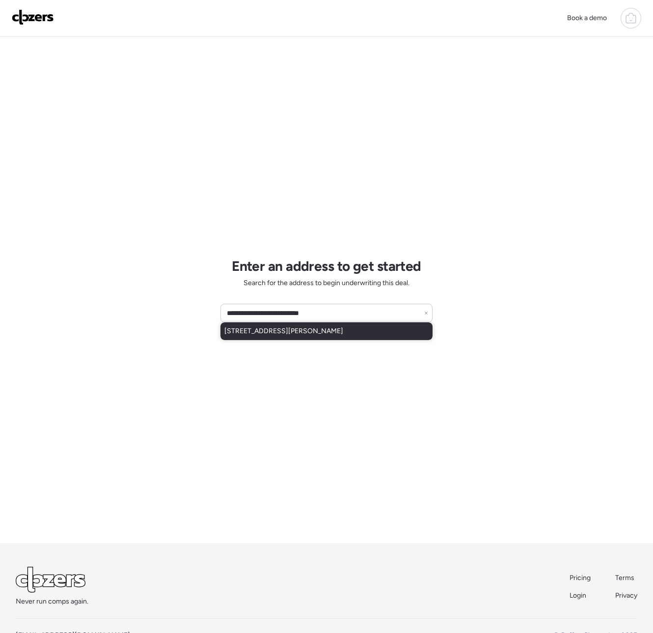
click at [289, 331] on span "[STREET_ADDRESS][PERSON_NAME]" at bounding box center [283, 331] width 119 height 10
type input "**********"
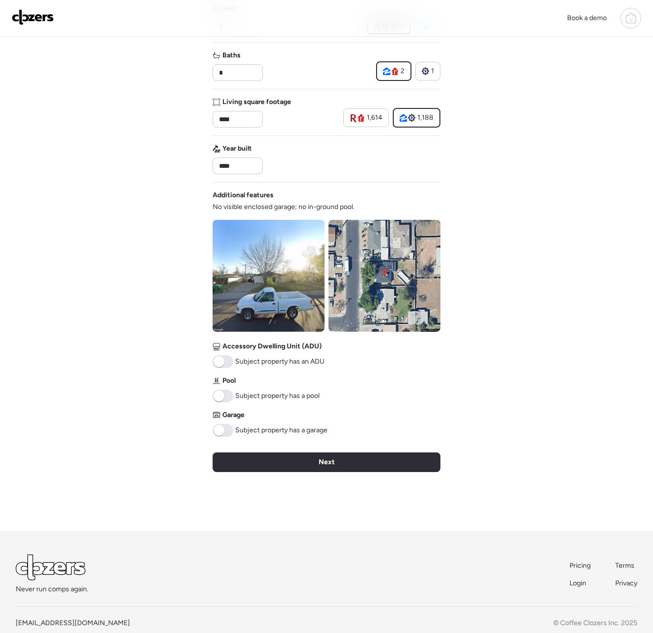
scroll to position [197, 0]
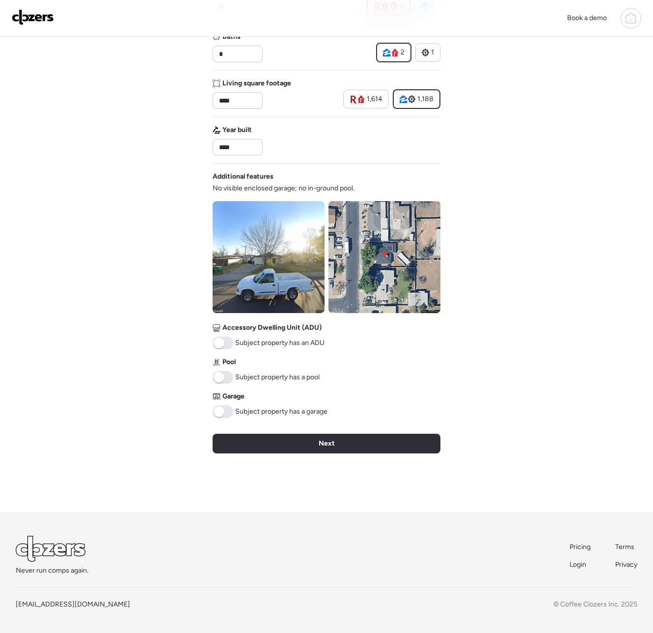
click at [300, 435] on div "Next" at bounding box center [327, 444] width 228 height 20
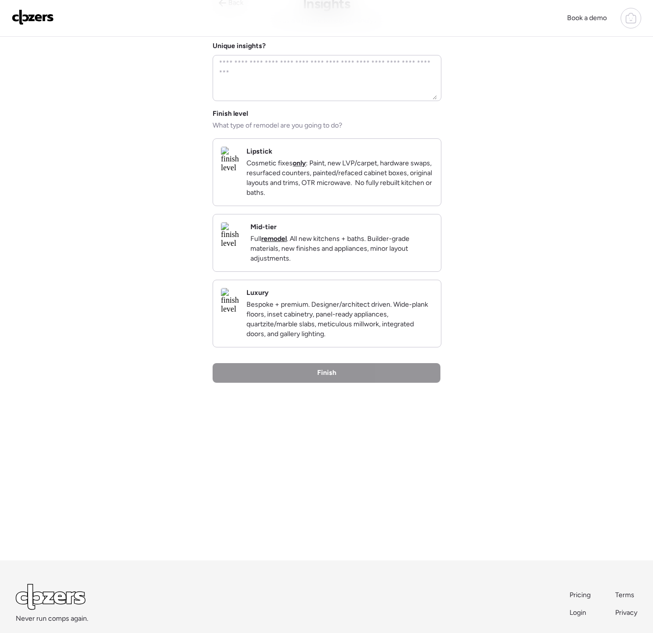
scroll to position [0, 0]
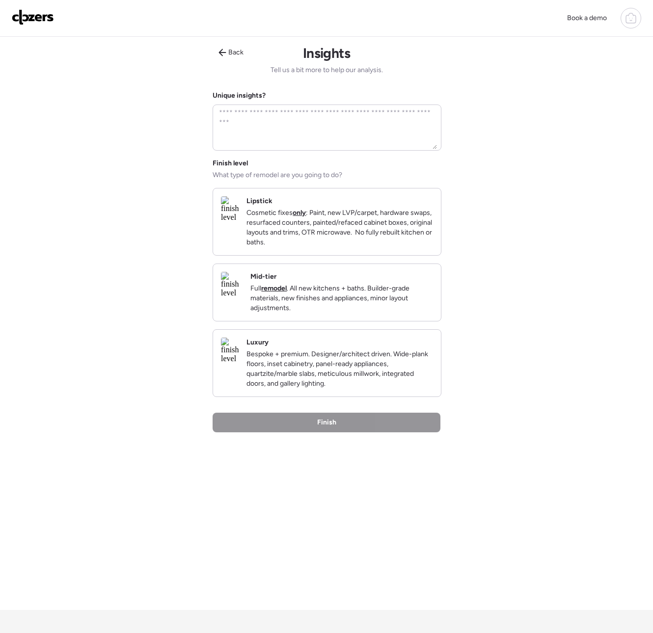
click at [321, 232] on p "Cosmetic fixes only : Paint, new LVP/carpet, hardware swaps, resurfaced counter…" at bounding box center [339, 227] width 187 height 39
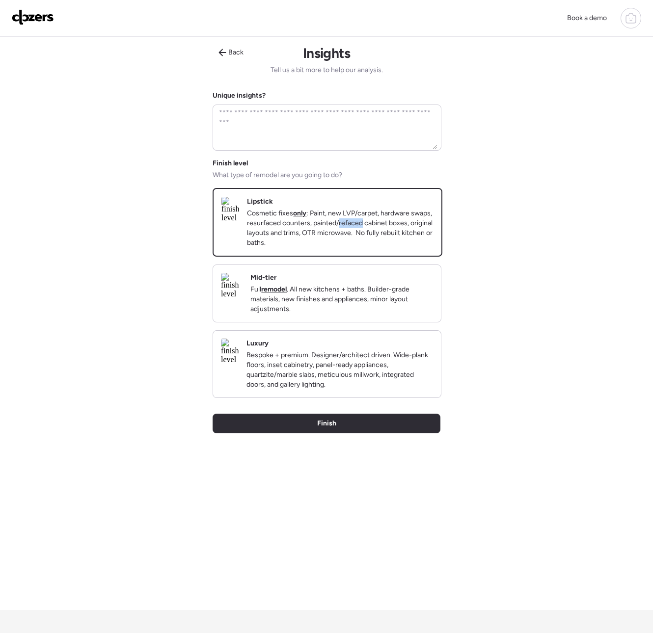
click at [321, 232] on p "Cosmetic fixes only : Paint, new LVP/carpet, hardware swaps, resurfaced counter…" at bounding box center [340, 228] width 187 height 39
drag, startPoint x: 303, startPoint y: 440, endPoint x: 113, endPoint y: 501, distance: 199.5
click at [303, 433] on div "Finish" at bounding box center [327, 424] width 228 height 20
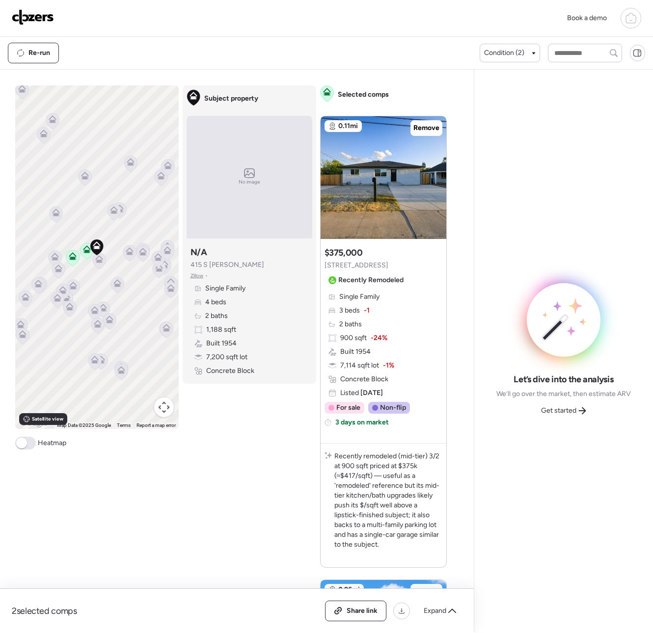
click at [281, 323] on div "Single Family 4 beds 2 baths 1,188 sqft Built 1954 7,200 sqft lot Concrete Block" at bounding box center [249, 330] width 118 height 92
click at [551, 410] on span "Get started" at bounding box center [558, 411] width 35 height 10
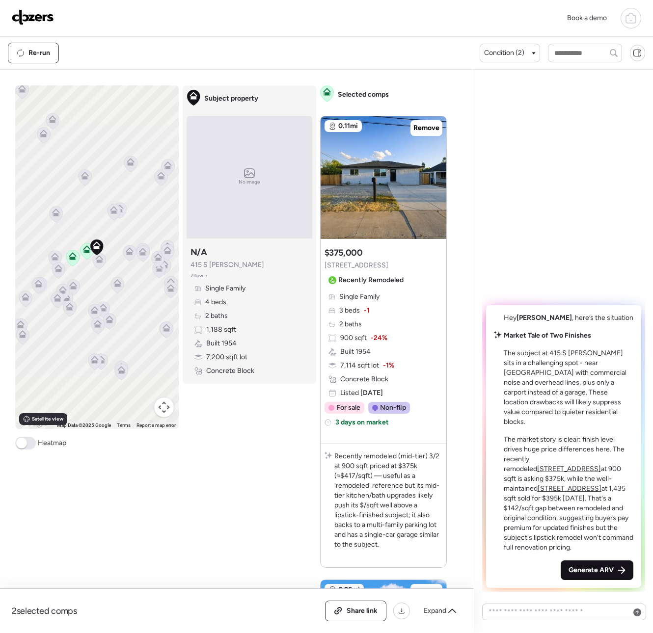
click at [608, 571] on span "Generate ARV" at bounding box center [590, 570] width 45 height 10
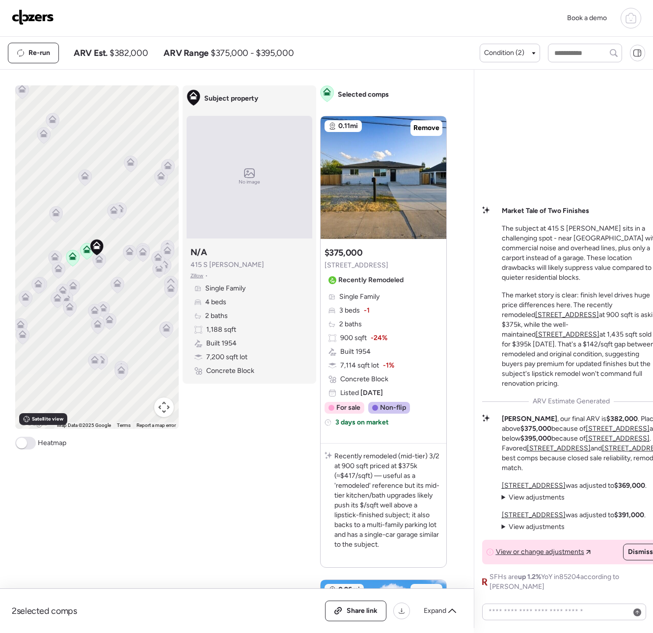
click at [414, 18] on div "Book a demo" at bounding box center [326, 18] width 629 height 21
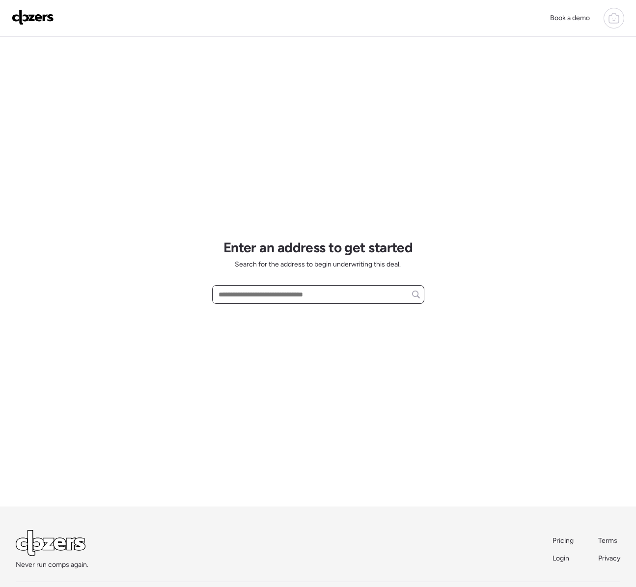
click at [267, 293] on input "text" at bounding box center [317, 295] width 203 height 14
paste input "**********"
click at [253, 317] on span "[STREET_ADDRESS]" at bounding box center [248, 313] width 64 height 10
type input "**********"
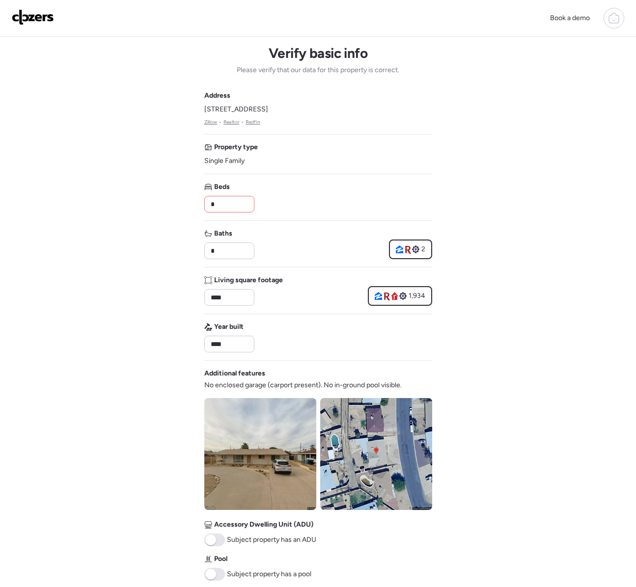
click at [232, 201] on input "*" at bounding box center [229, 204] width 41 height 14
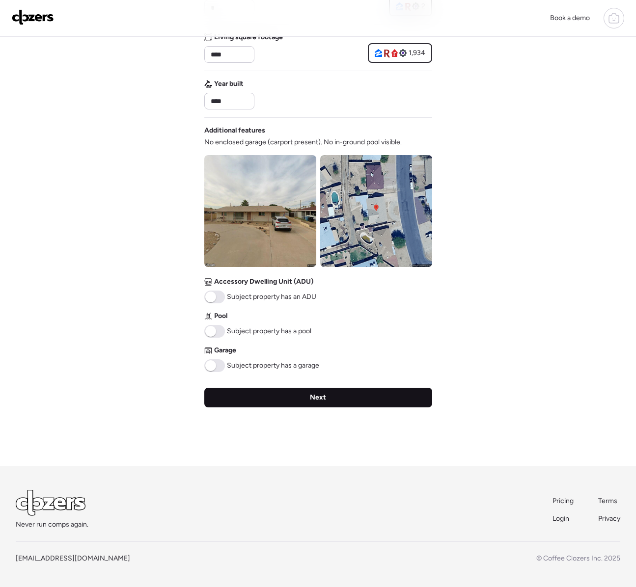
type input "*"
click at [305, 400] on div "Next" at bounding box center [318, 398] width 228 height 20
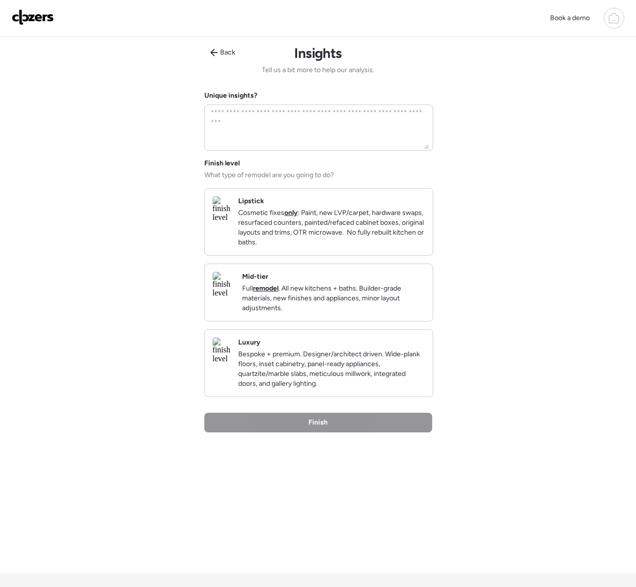
drag, startPoint x: 303, startPoint y: 245, endPoint x: 301, endPoint y: 257, distance: 11.5
click at [303, 245] on p "Cosmetic fixes only : Paint, new LVP/carpet, hardware swaps, resurfaced counter…" at bounding box center [331, 227] width 187 height 39
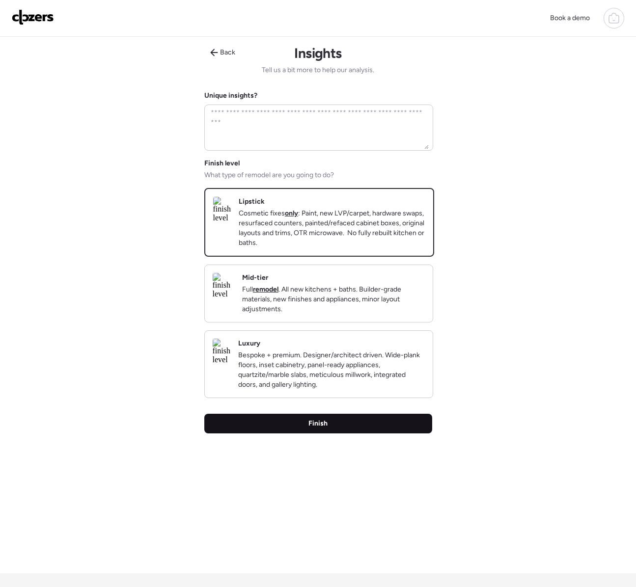
click at [316, 429] on span "Finish" at bounding box center [317, 424] width 19 height 10
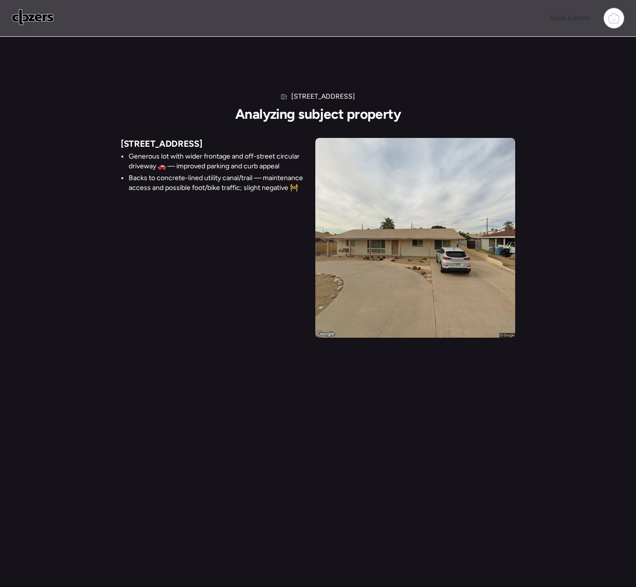
click at [57, 535] on div "[STREET_ADDRESS][GEOGRAPHIC_DATA] subject property [STREET_ADDRESS] Generous lo…" at bounding box center [318, 312] width 636 height 624
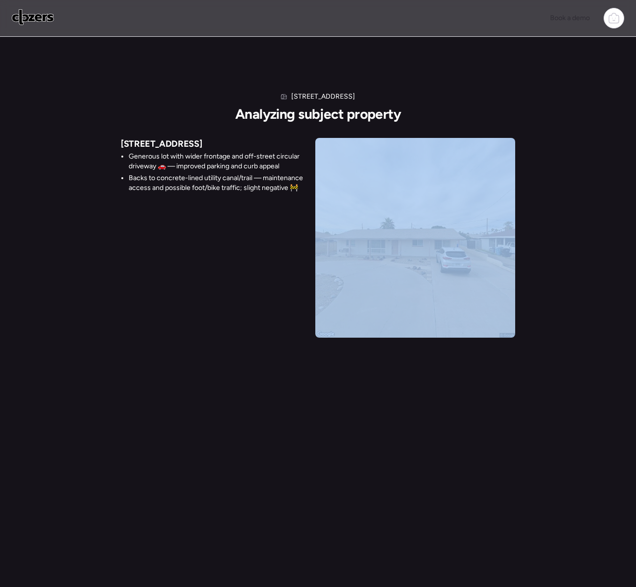
drag, startPoint x: 63, startPoint y: 548, endPoint x: 645, endPoint y: 631, distance: 588.1
click at [635, 586] on html "Book a demo [STREET_ADDRESS][GEOGRAPHIC_DATA] subject property [STREET_ADDRESS]…" at bounding box center [318, 293] width 636 height 586
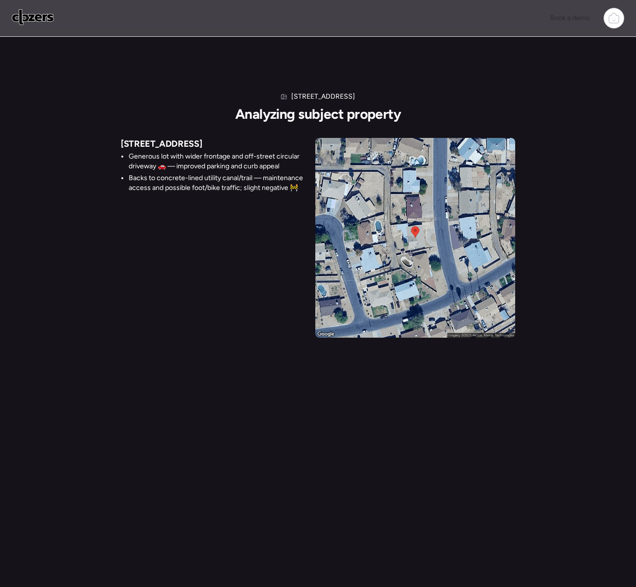
click at [155, 235] on div "[STREET_ADDRESS] Generous lot with wider frontage and off-street circular drive…" at bounding box center [318, 238] width 394 height 200
click at [107, 249] on div "[STREET_ADDRESS][GEOGRAPHIC_DATA] subject property [STREET_ADDRESS] Generous lo…" at bounding box center [318, 195] width 636 height 317
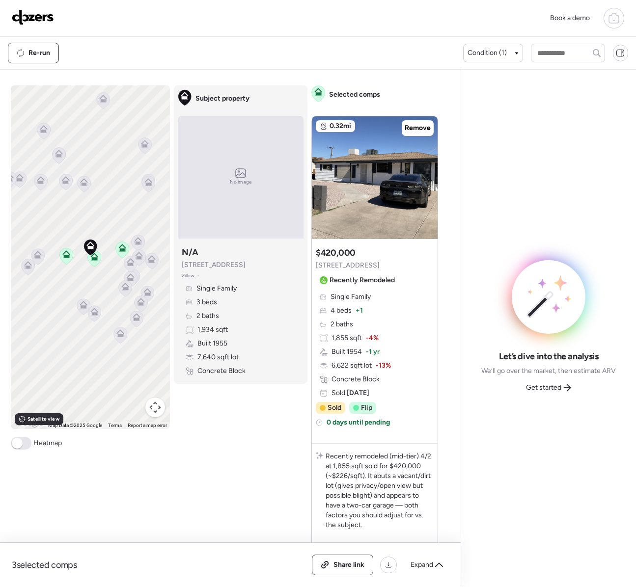
click at [536, 389] on span "Get started" at bounding box center [543, 388] width 35 height 10
click at [456, 389] on div "Comps list To activate drag with keyboard, press Alt + Enter. Once in keyboard …" at bounding box center [228, 326] width 456 height 512
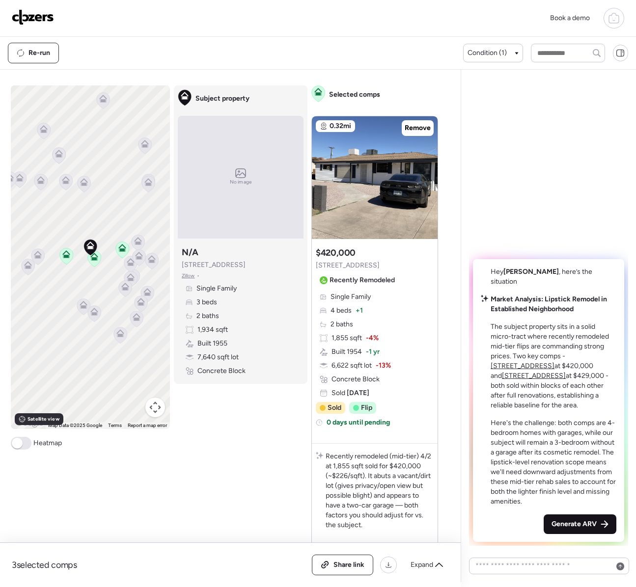
click at [561, 528] on span "Generate ARV" at bounding box center [573, 524] width 45 height 10
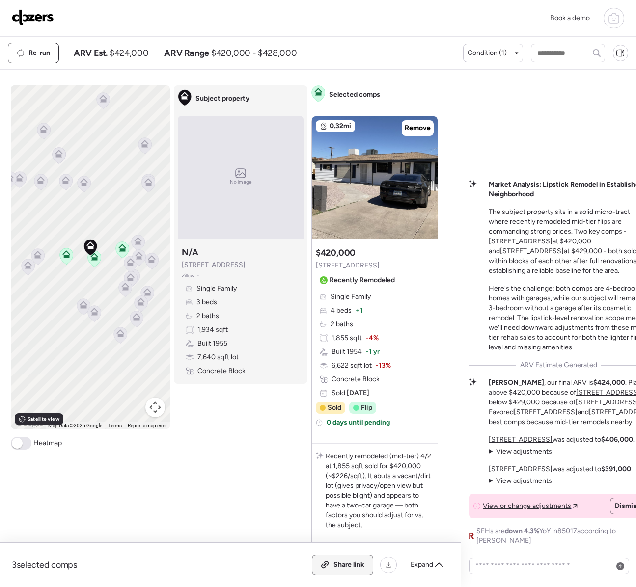
click at [342, 561] on span "Share link" at bounding box center [348, 565] width 31 height 10
click at [342, 561] on span "Link copied" at bounding box center [345, 565] width 37 height 10
